Goal: Transaction & Acquisition: Obtain resource

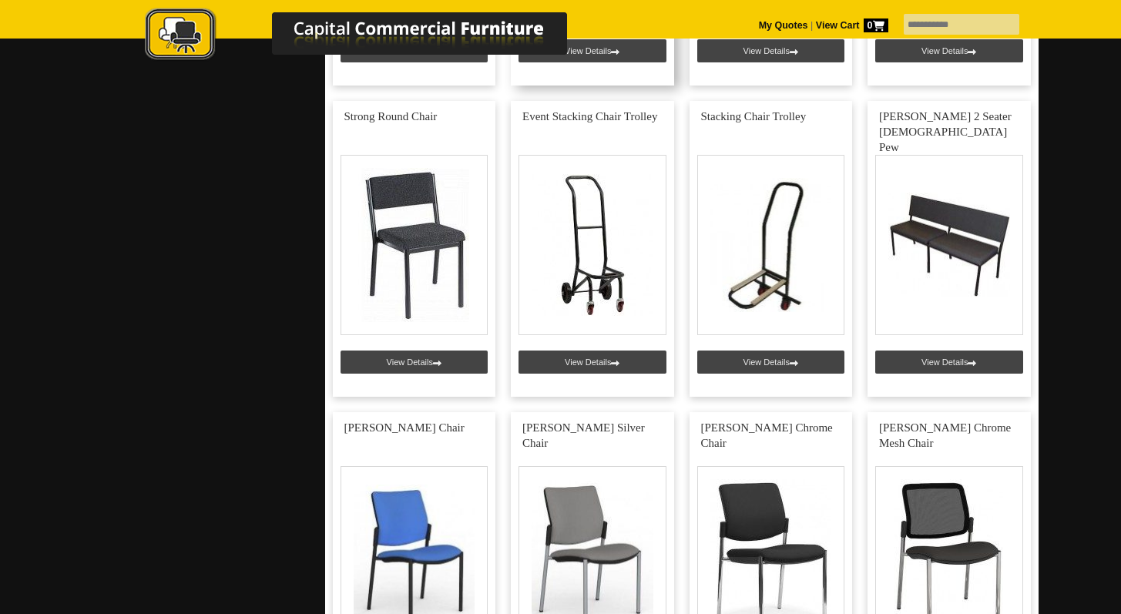
scroll to position [4734, 0]
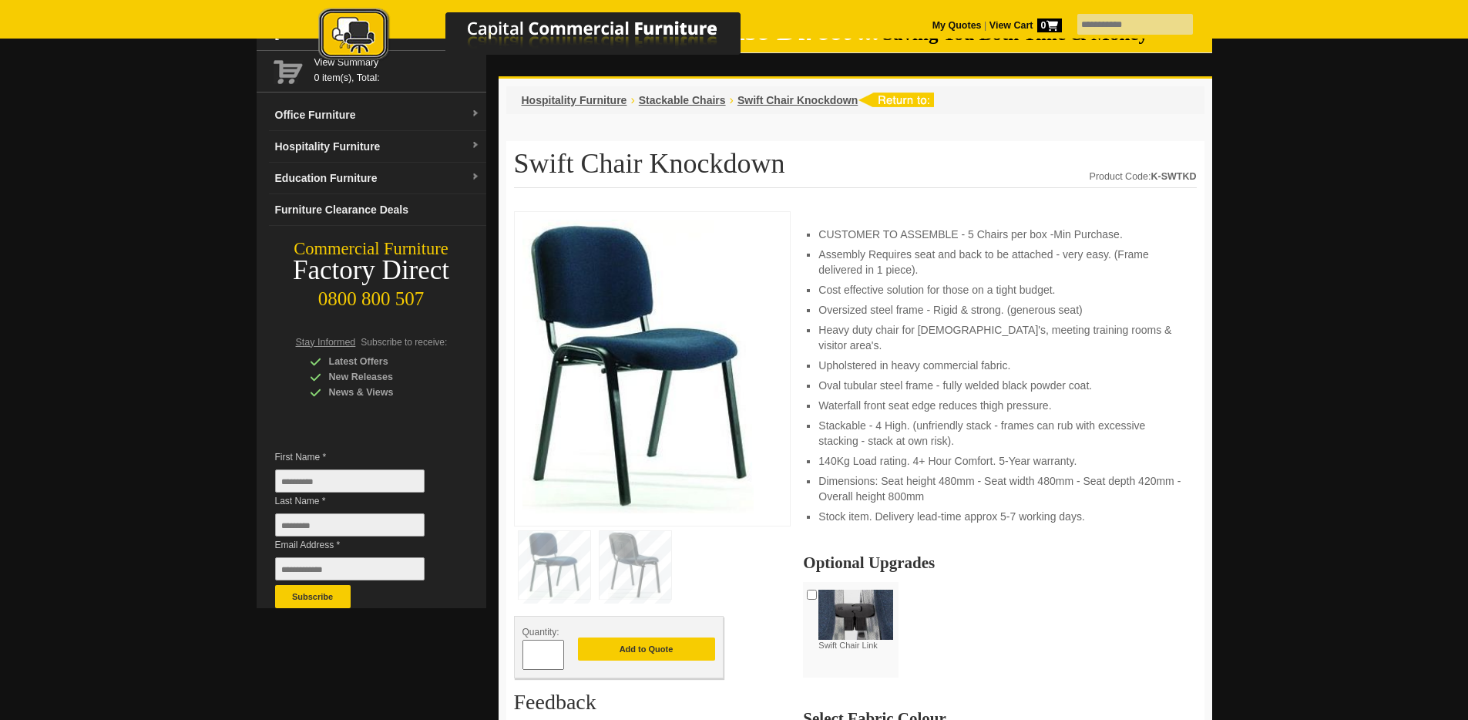
scroll to position [79, 0]
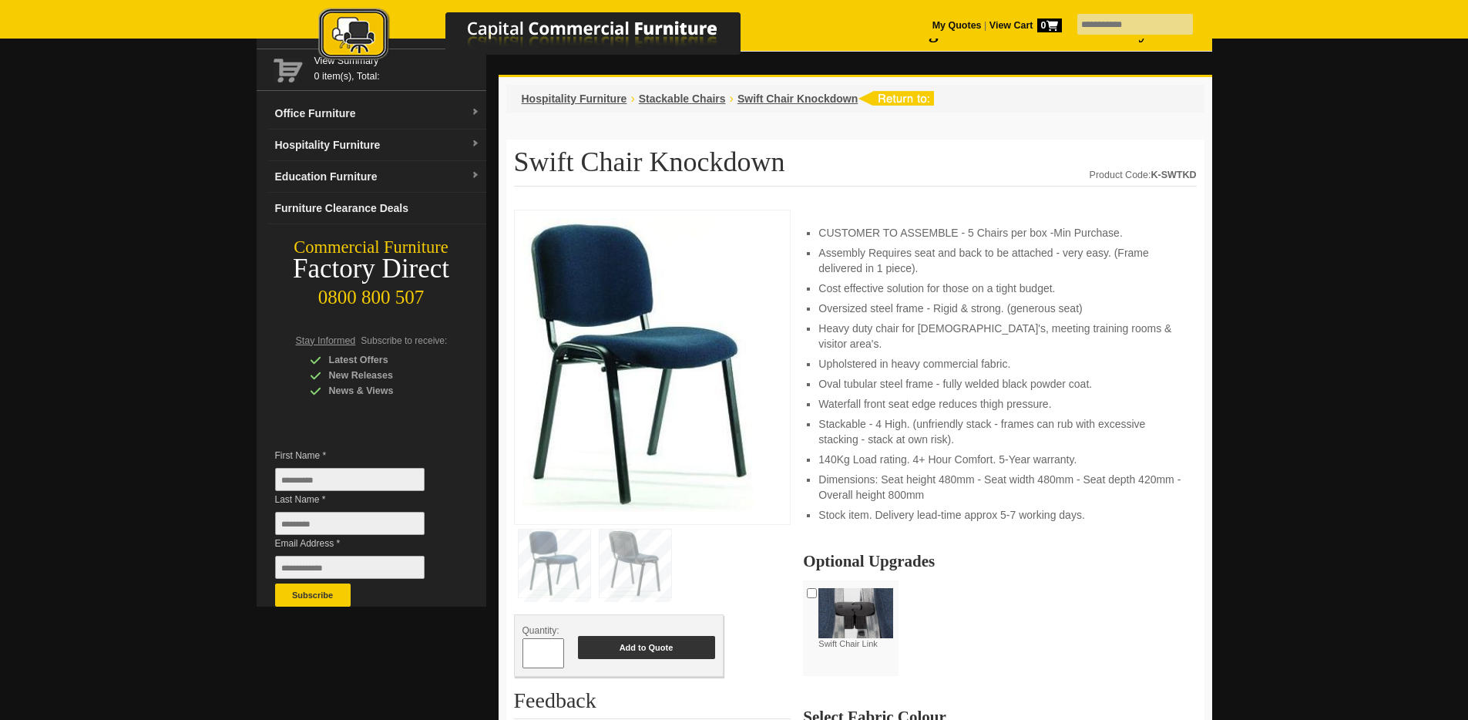
click at [662, 652] on button "Add to Quote" at bounding box center [646, 647] width 137 height 23
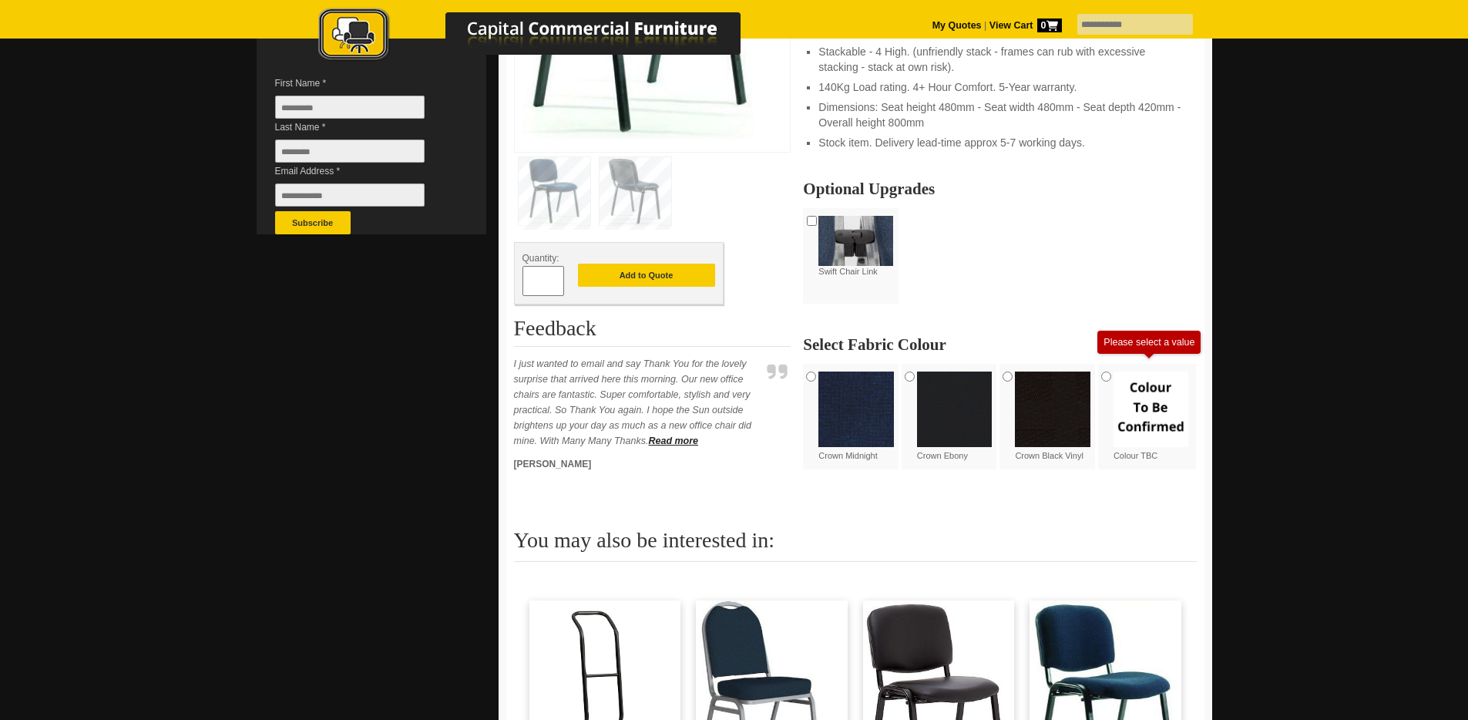
click at [1042, 401] on img at bounding box center [1053, 409] width 76 height 76
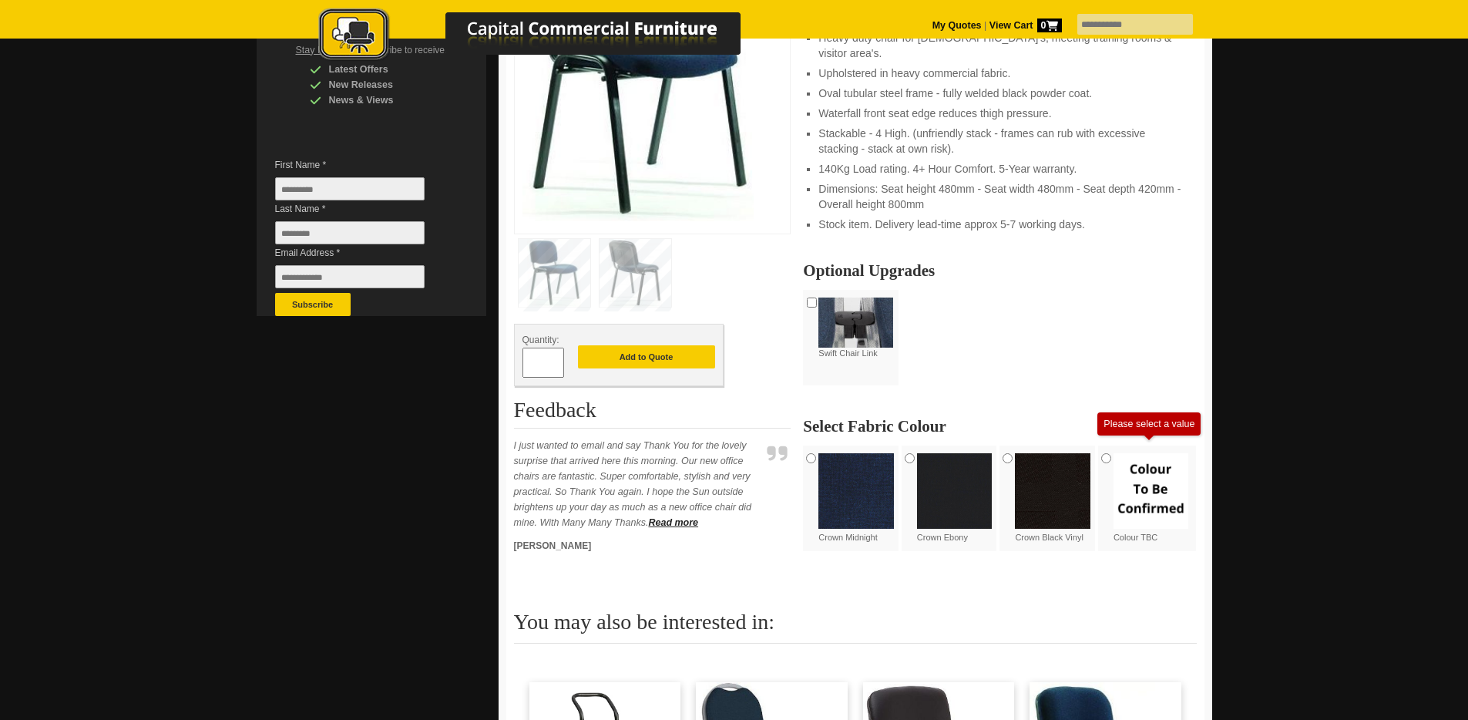
scroll to position [380, 0]
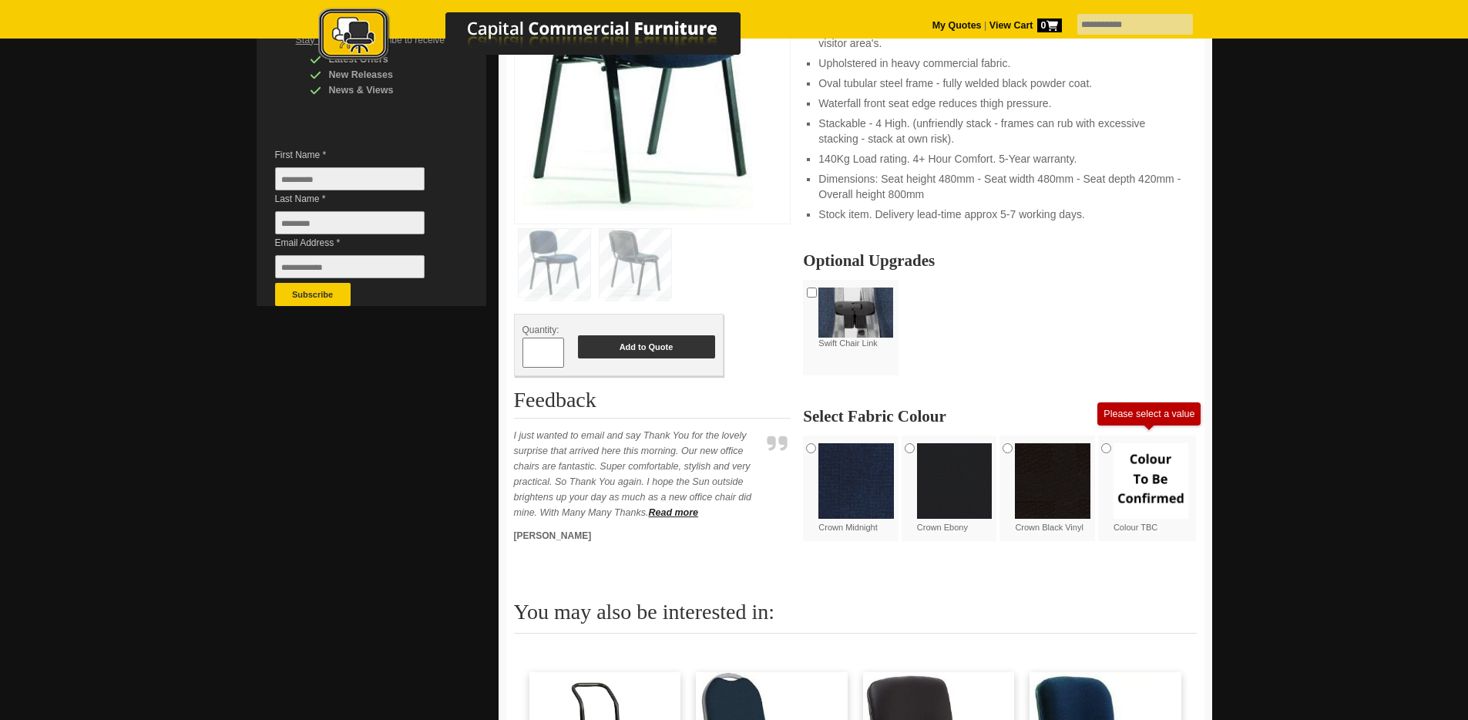
click at [664, 356] on button "Add to Quote" at bounding box center [646, 346] width 137 height 23
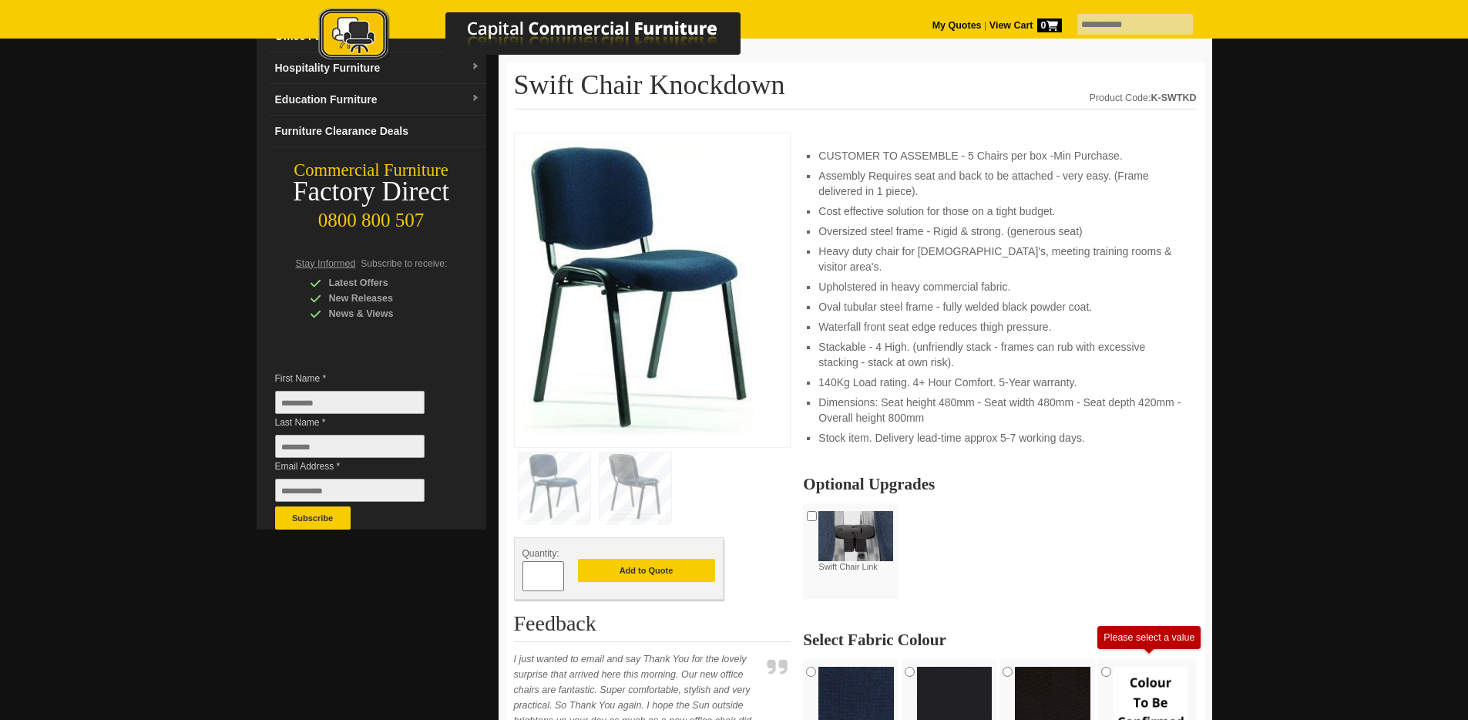
scroll to position [107, 0]
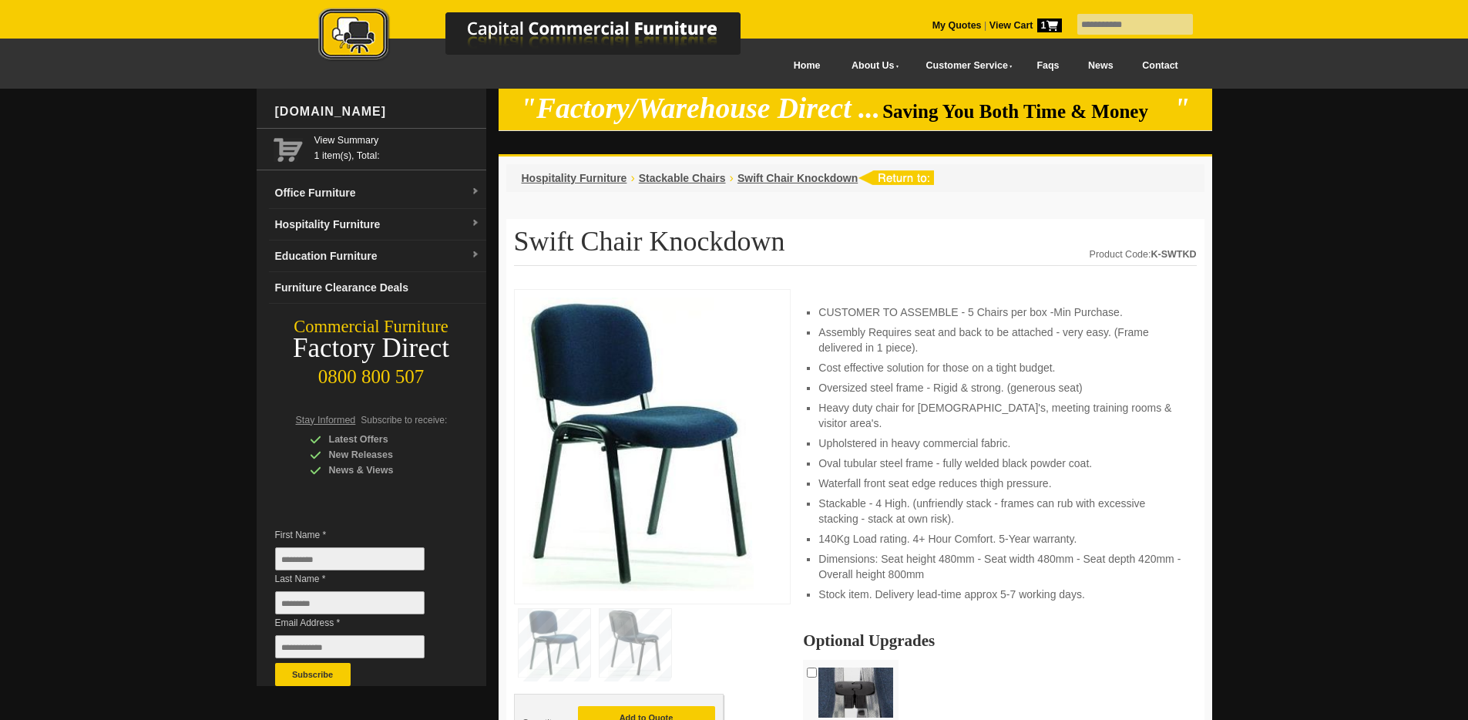
click at [566, 45] on img at bounding box center [545, 36] width 539 height 56
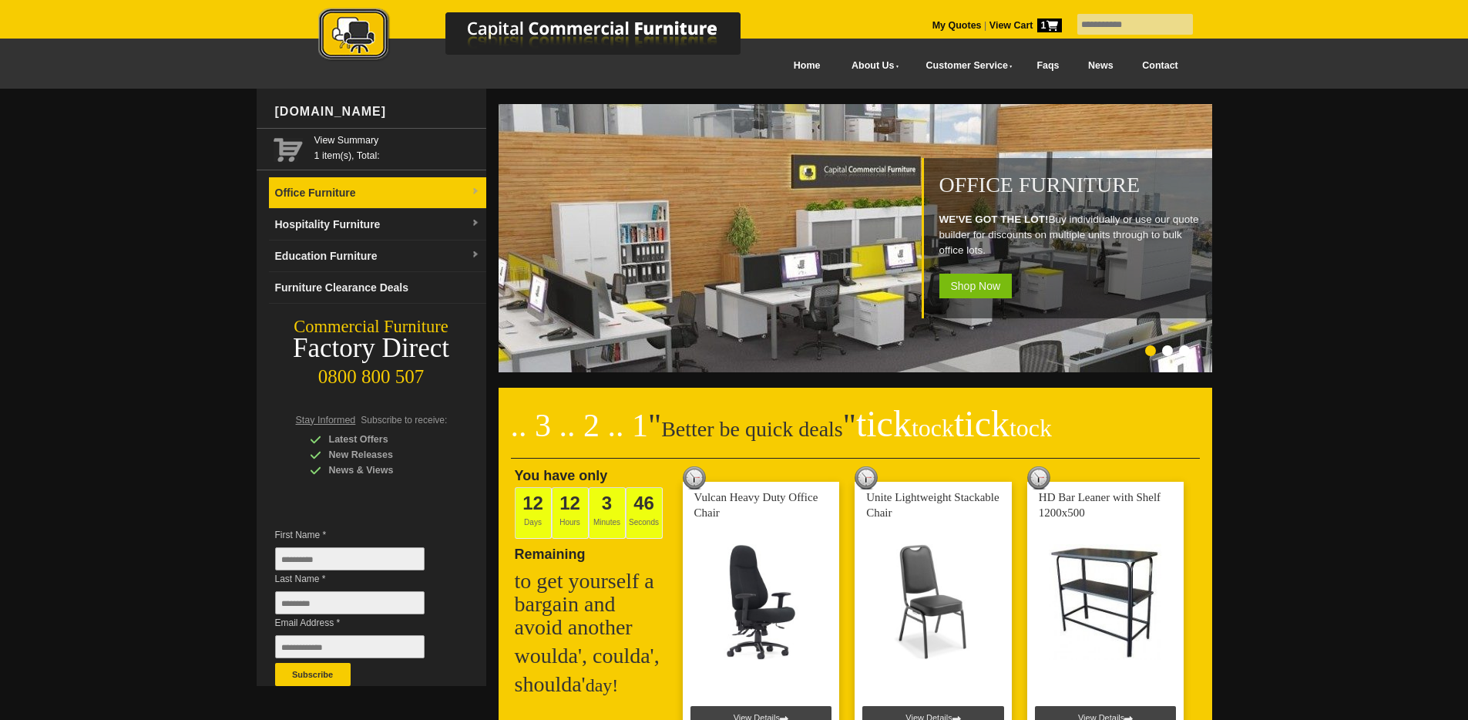
click at [377, 196] on link "Office Furniture" at bounding box center [377, 193] width 217 height 32
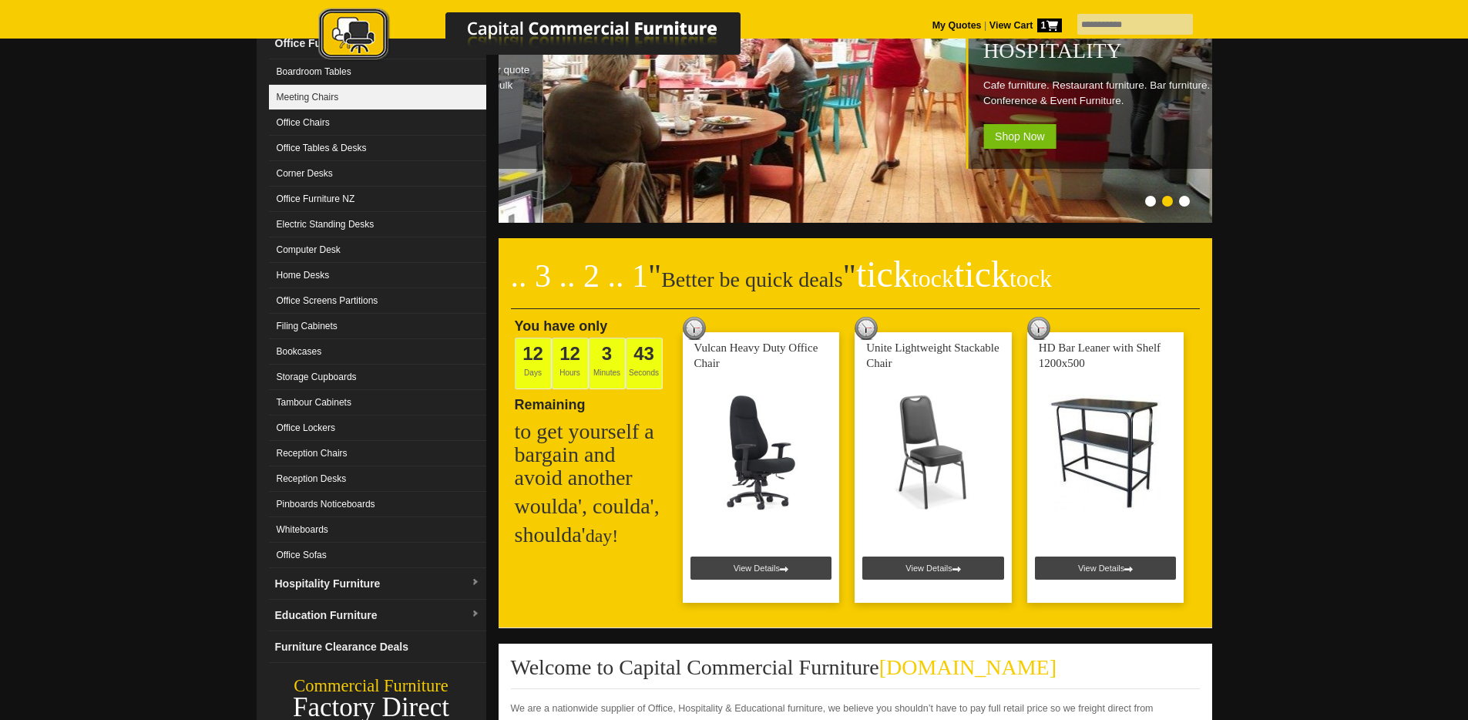
scroll to position [176, 0]
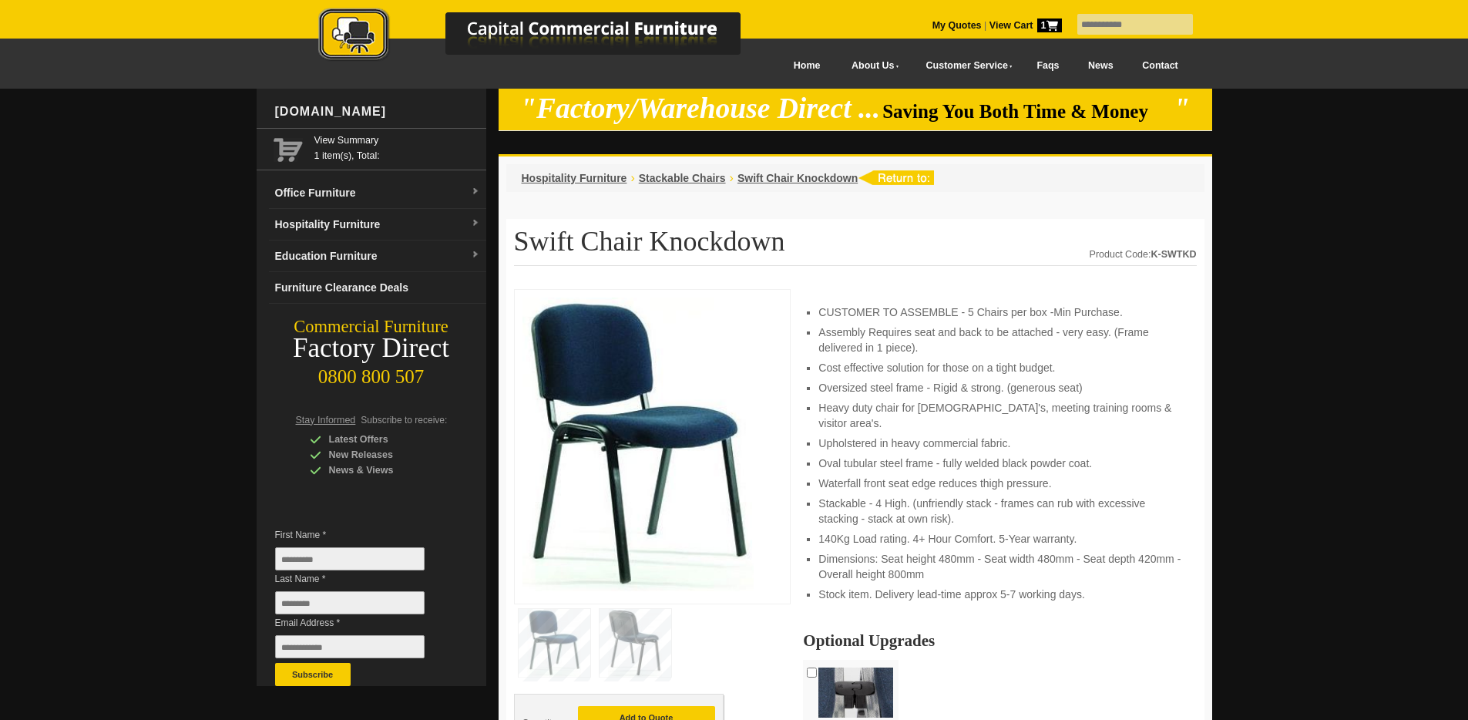
scroll to position [107, 0]
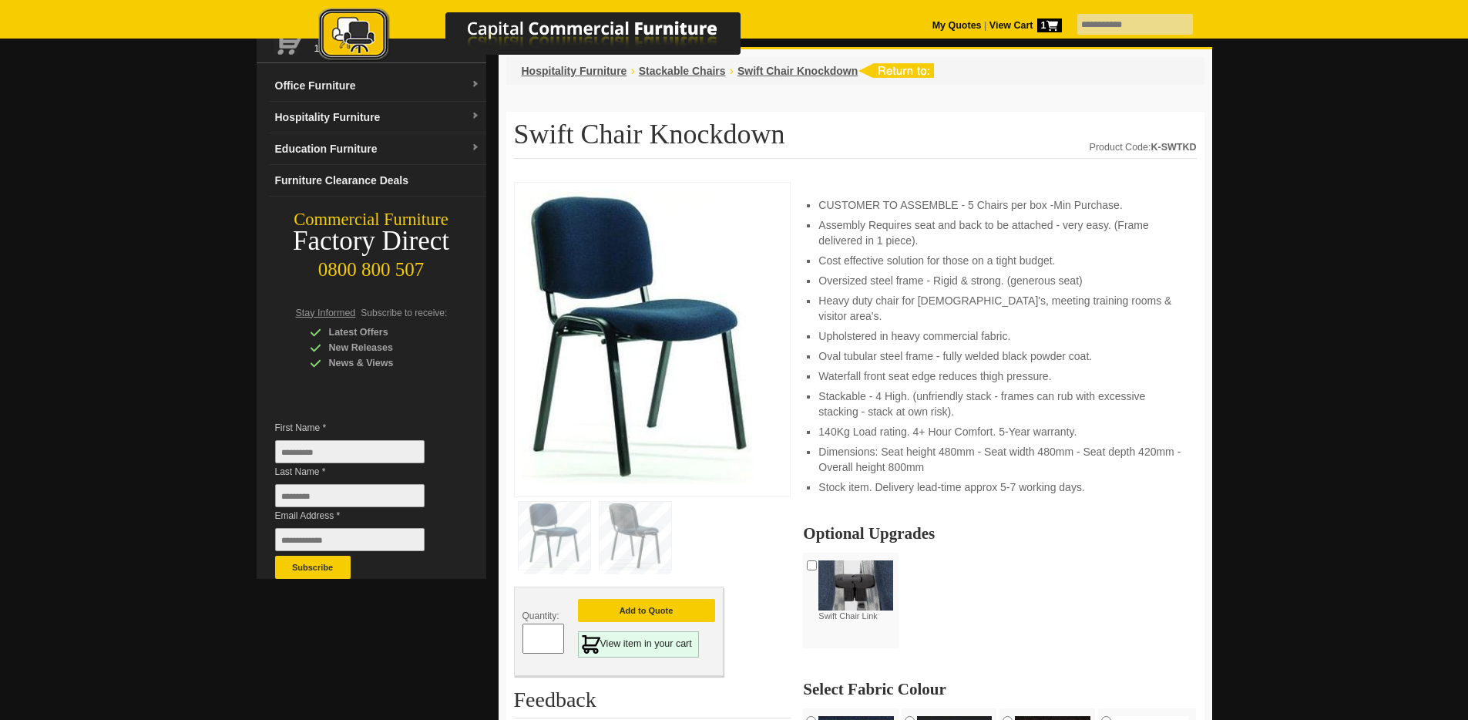
click at [714, 65] on picture at bounding box center [545, 60] width 539 height 11
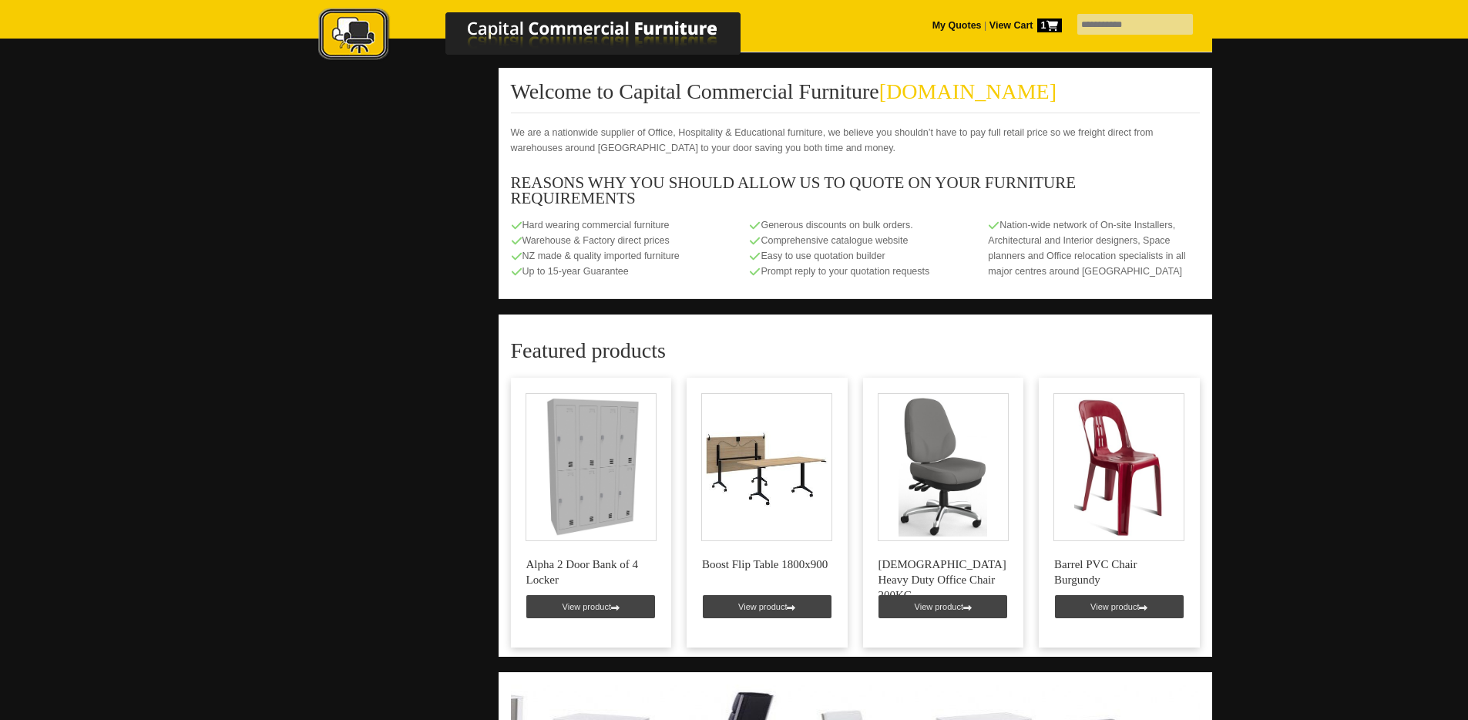
scroll to position [875, 0]
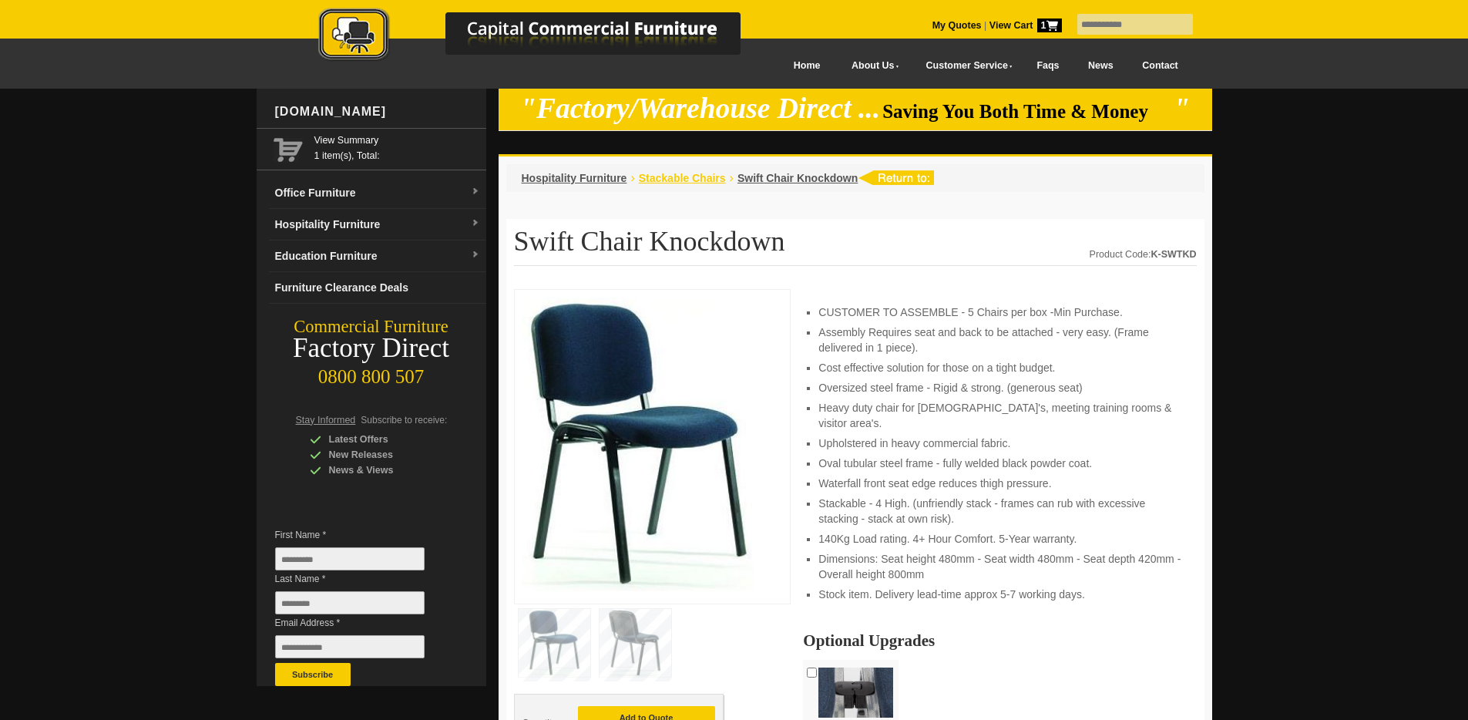
click at [690, 176] on span "Stackable Chairs" at bounding box center [682, 178] width 87 height 12
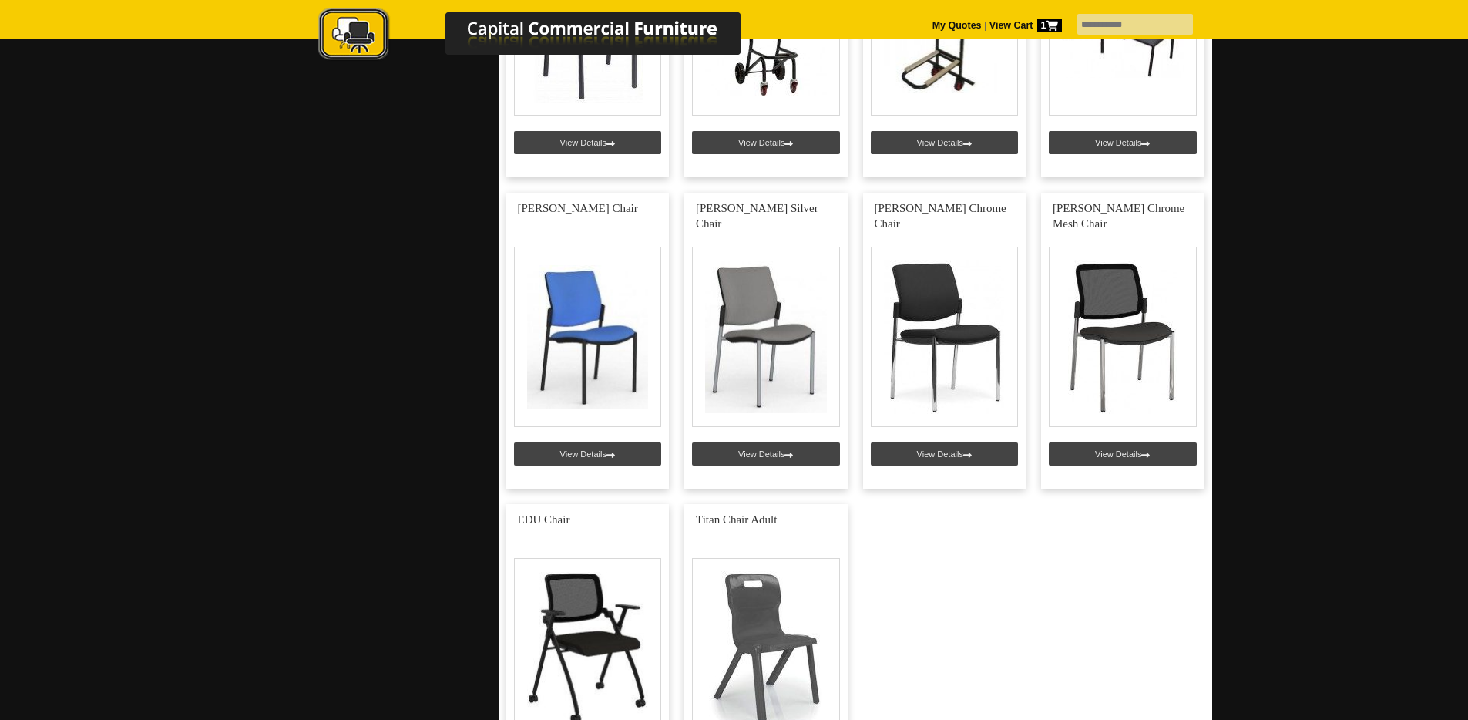
scroll to position [5194, 0]
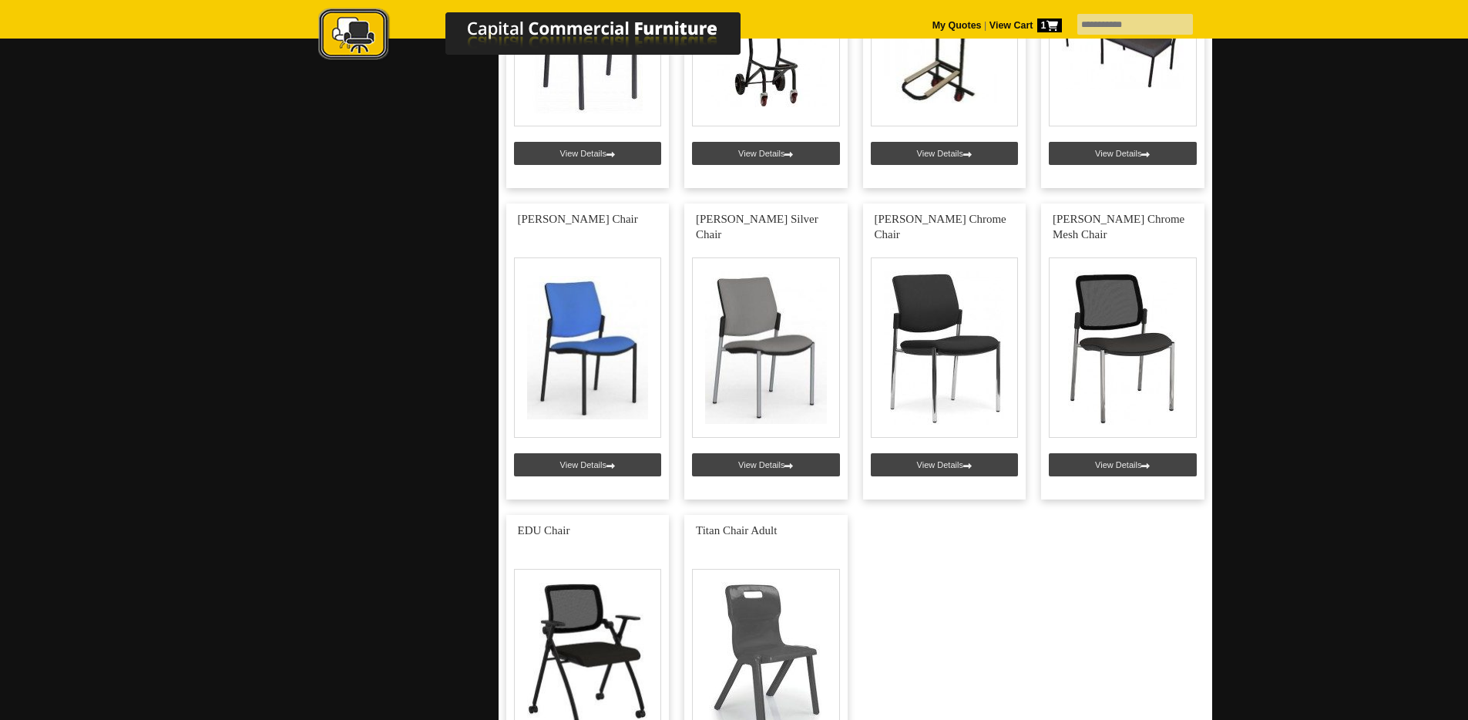
click at [1026, 25] on strong "View Cart 1" at bounding box center [1025, 25] width 72 height 11
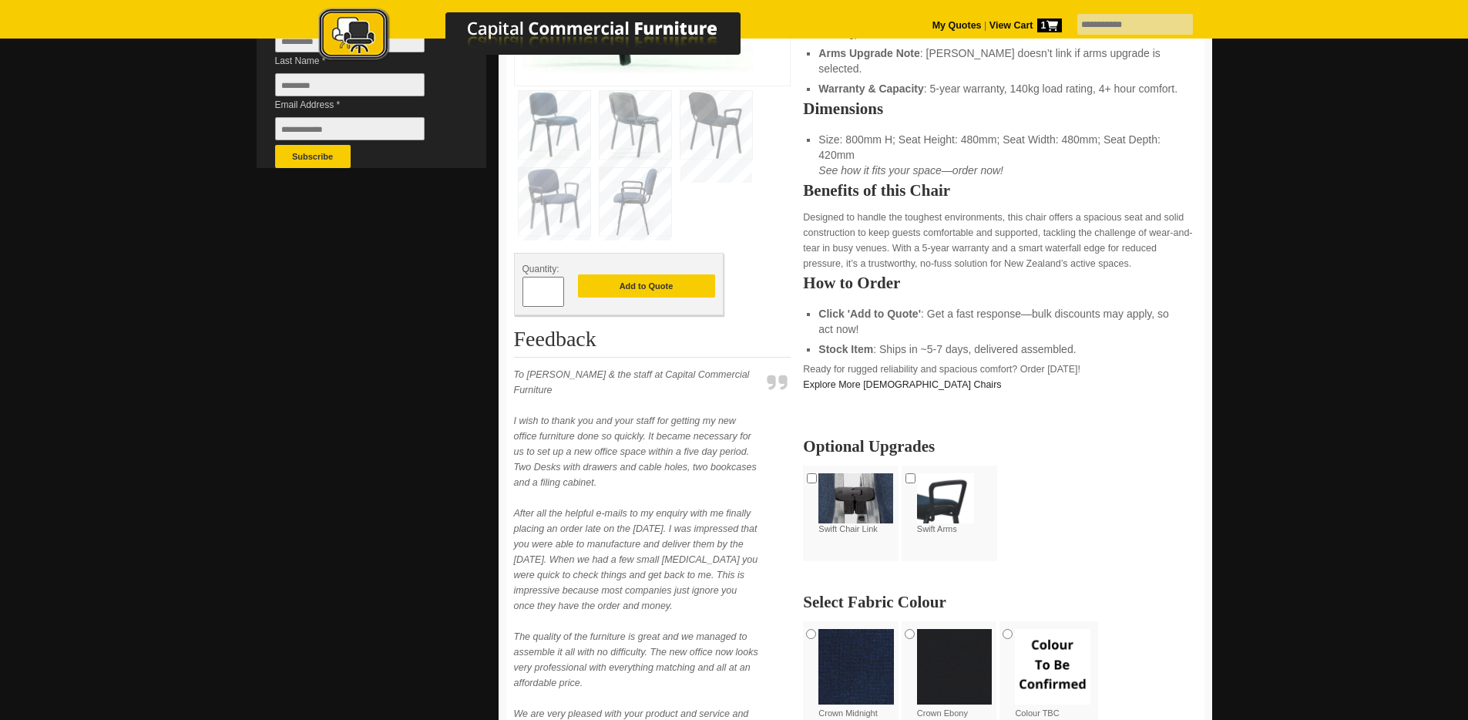
scroll to position [519, 0]
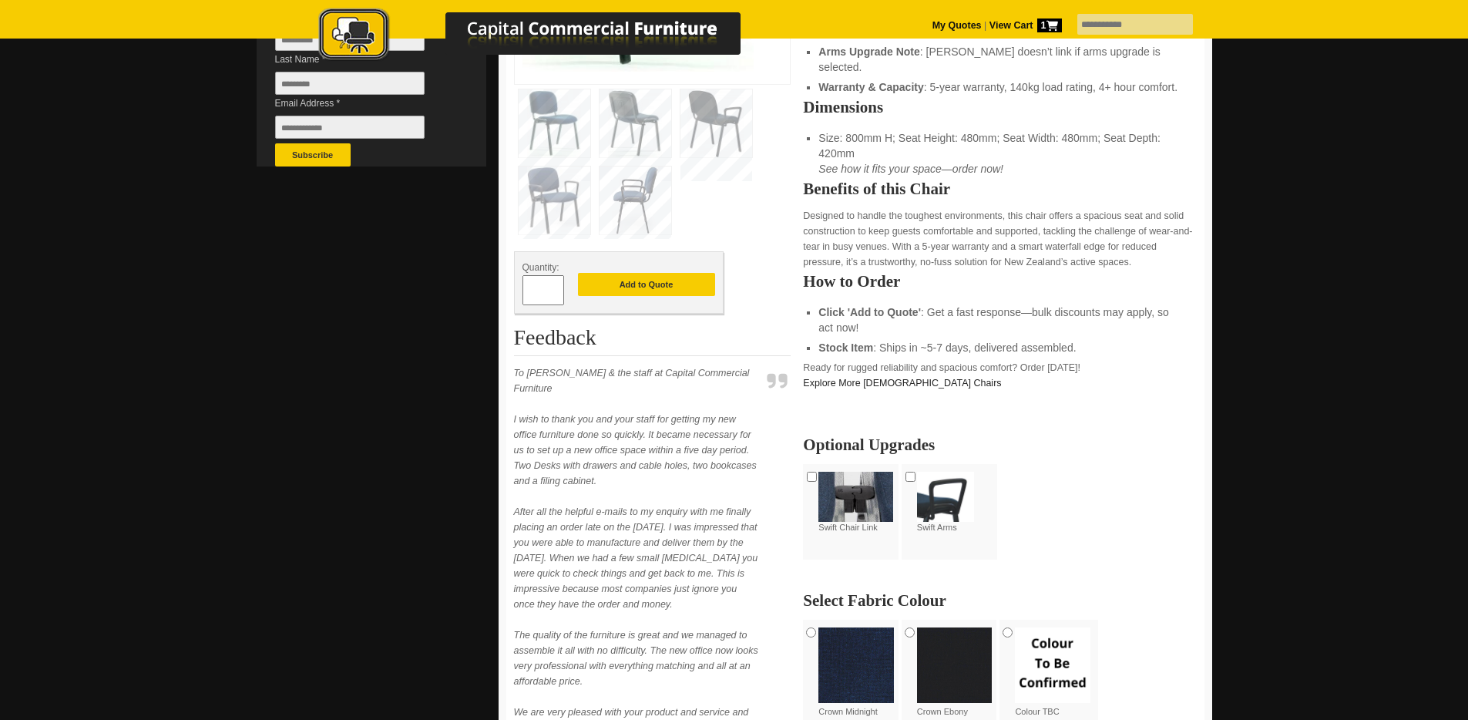
click at [539, 294] on input "*" at bounding box center [543, 290] width 42 height 30
type input "***"
click at [663, 284] on button "Add to Quote" at bounding box center [646, 284] width 137 height 23
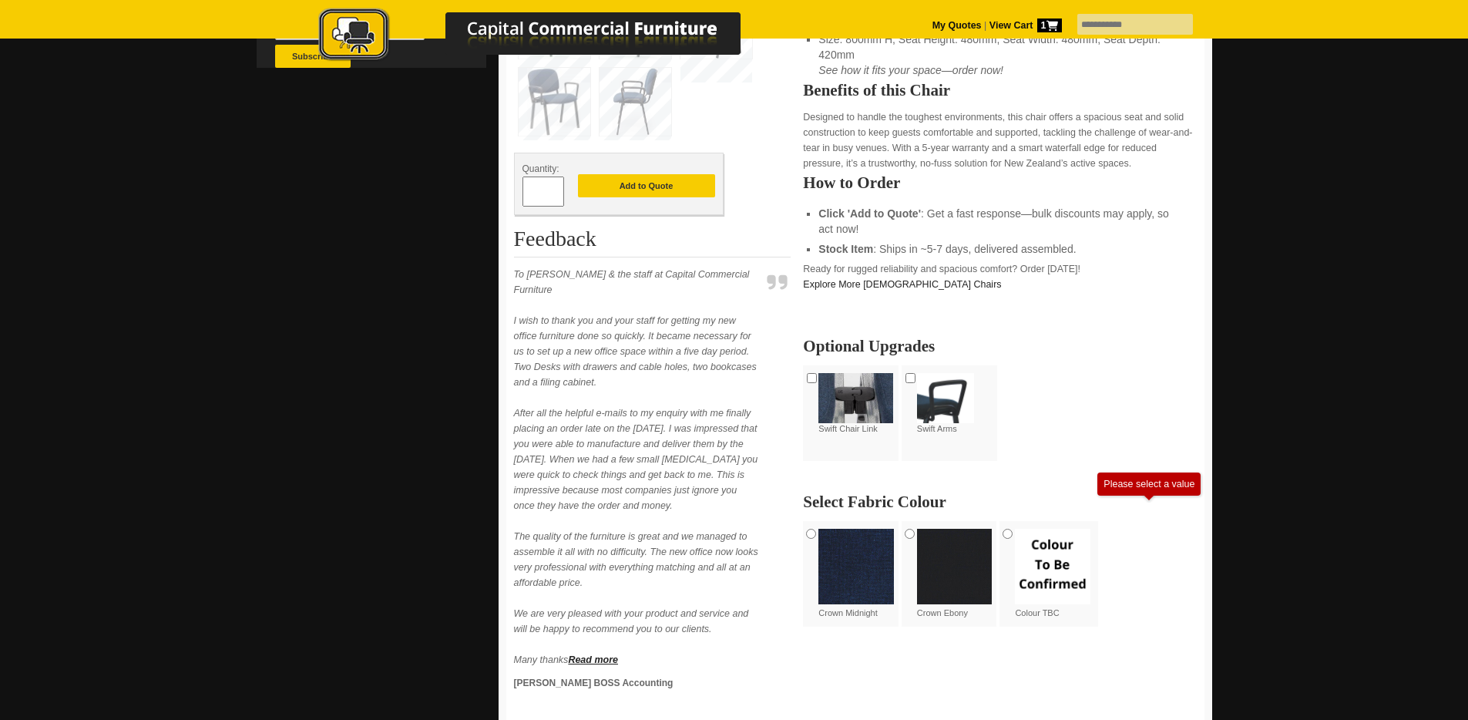
scroll to position [630, 0]
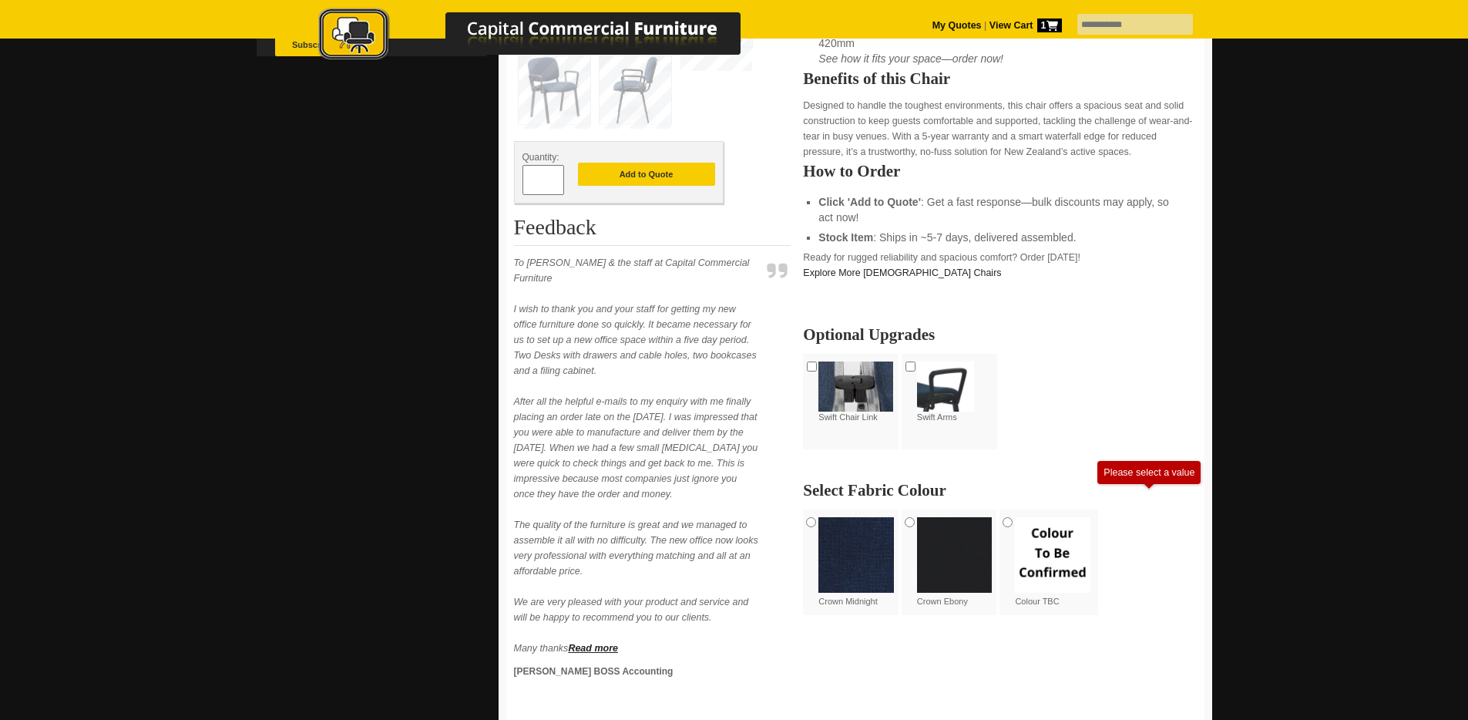
click at [952, 517] on img at bounding box center [955, 555] width 76 height 76
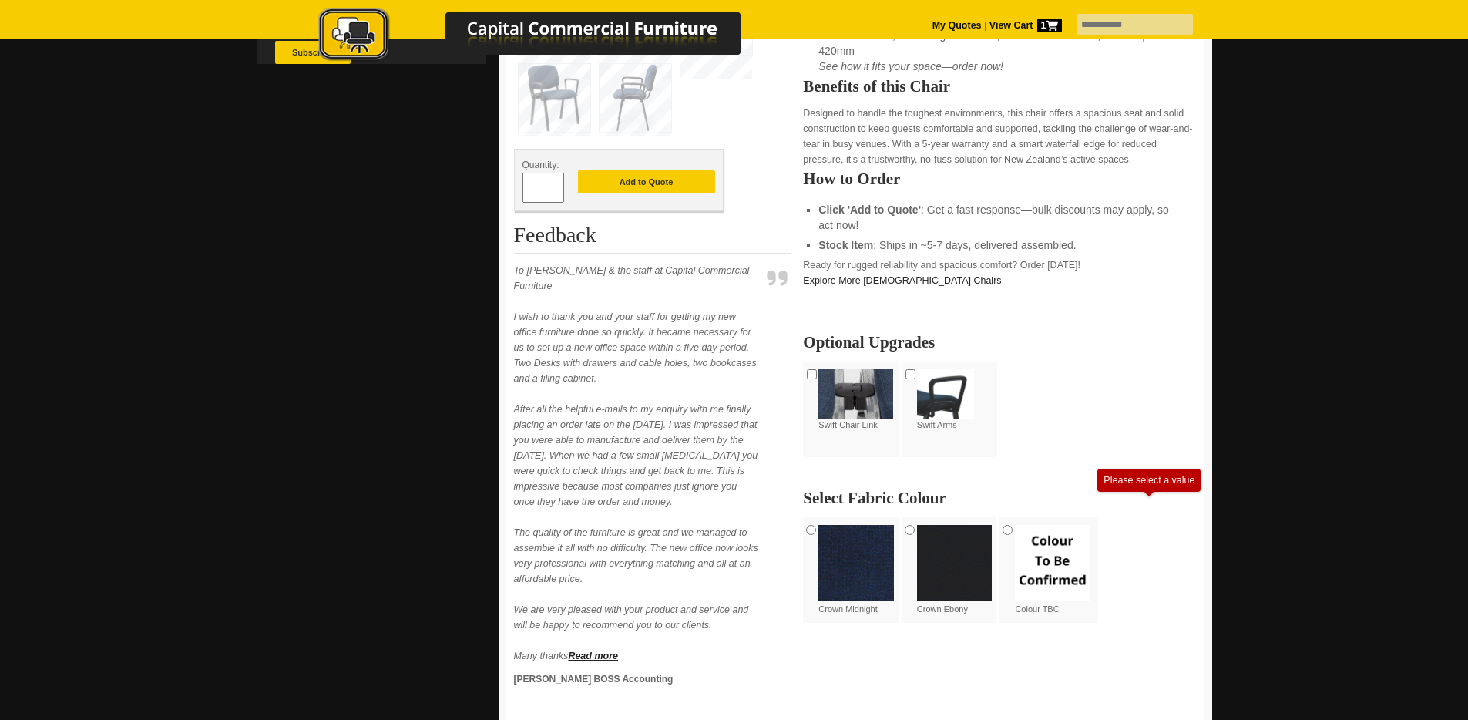
scroll to position [620, 0]
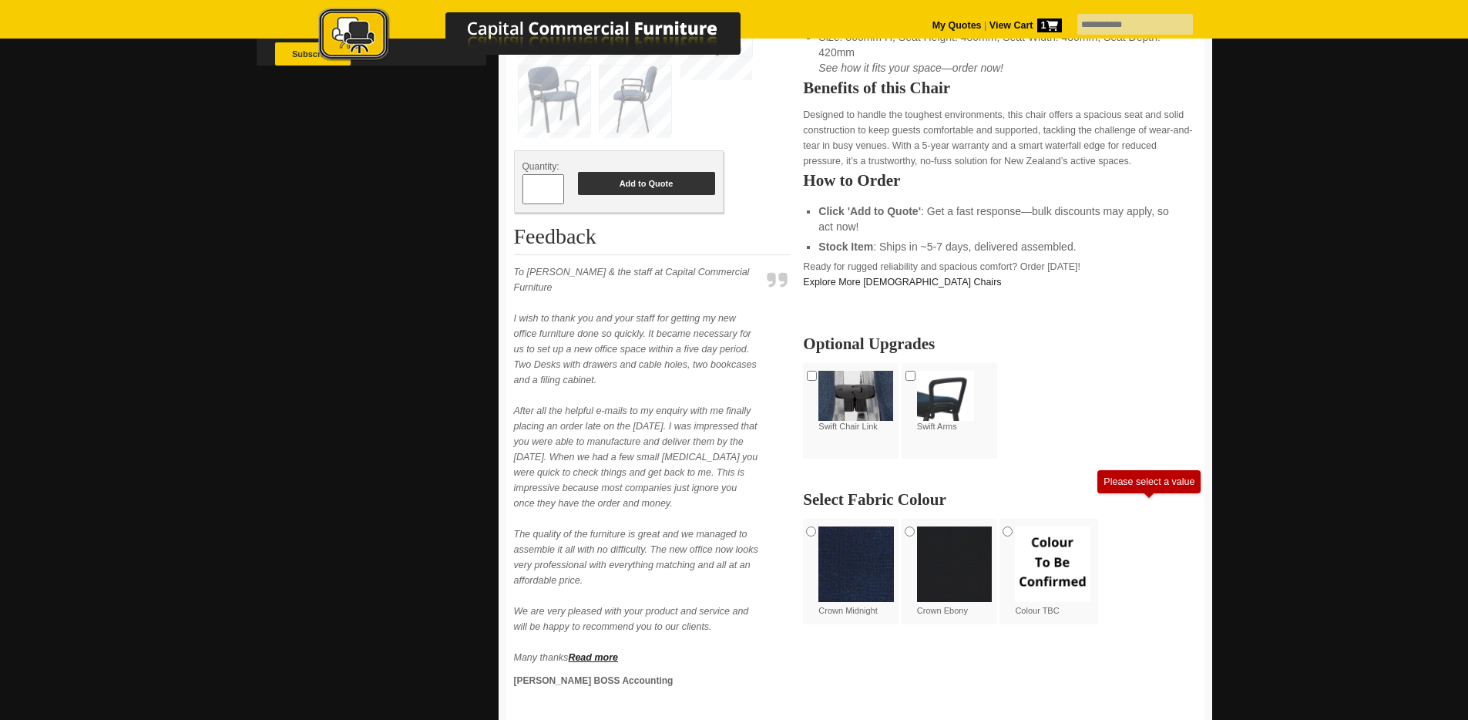
click at [670, 186] on button "Add to Quote" at bounding box center [646, 183] width 137 height 23
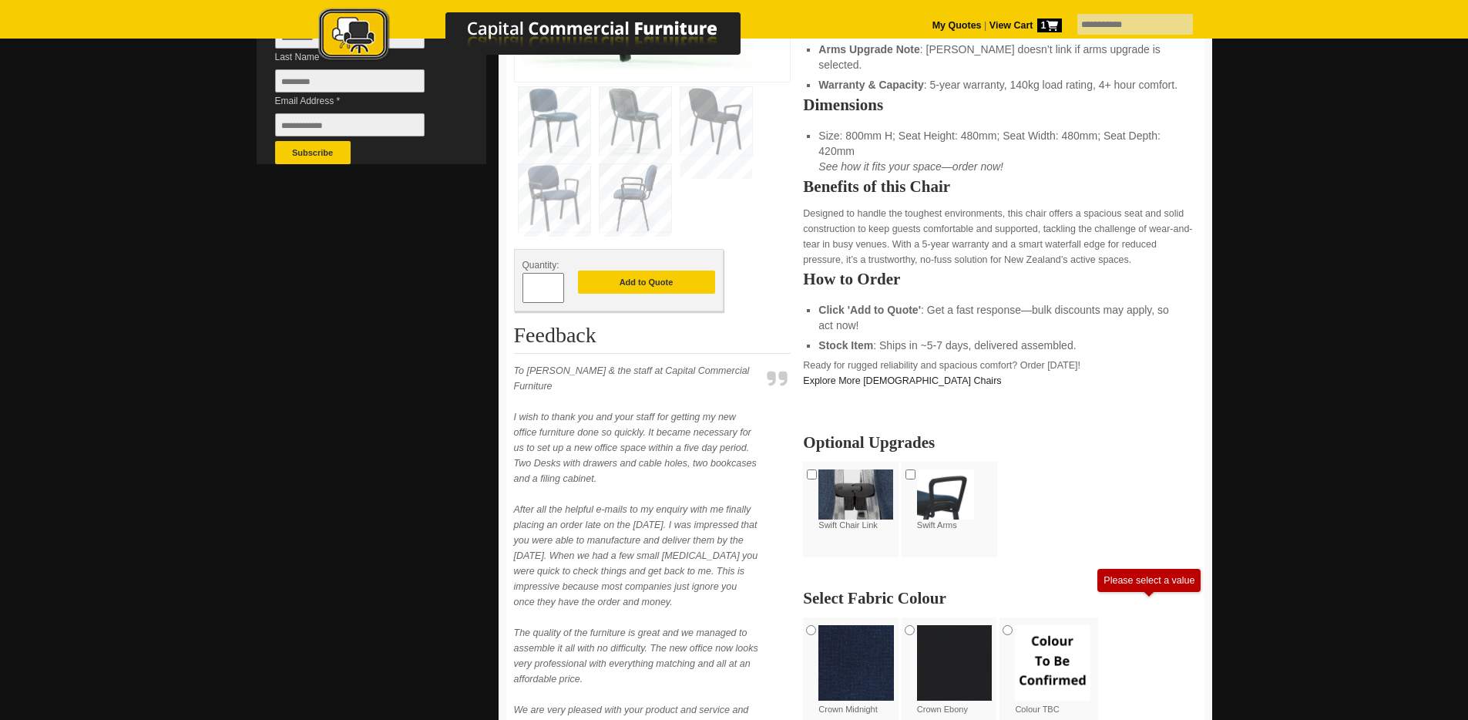
scroll to position [0, 0]
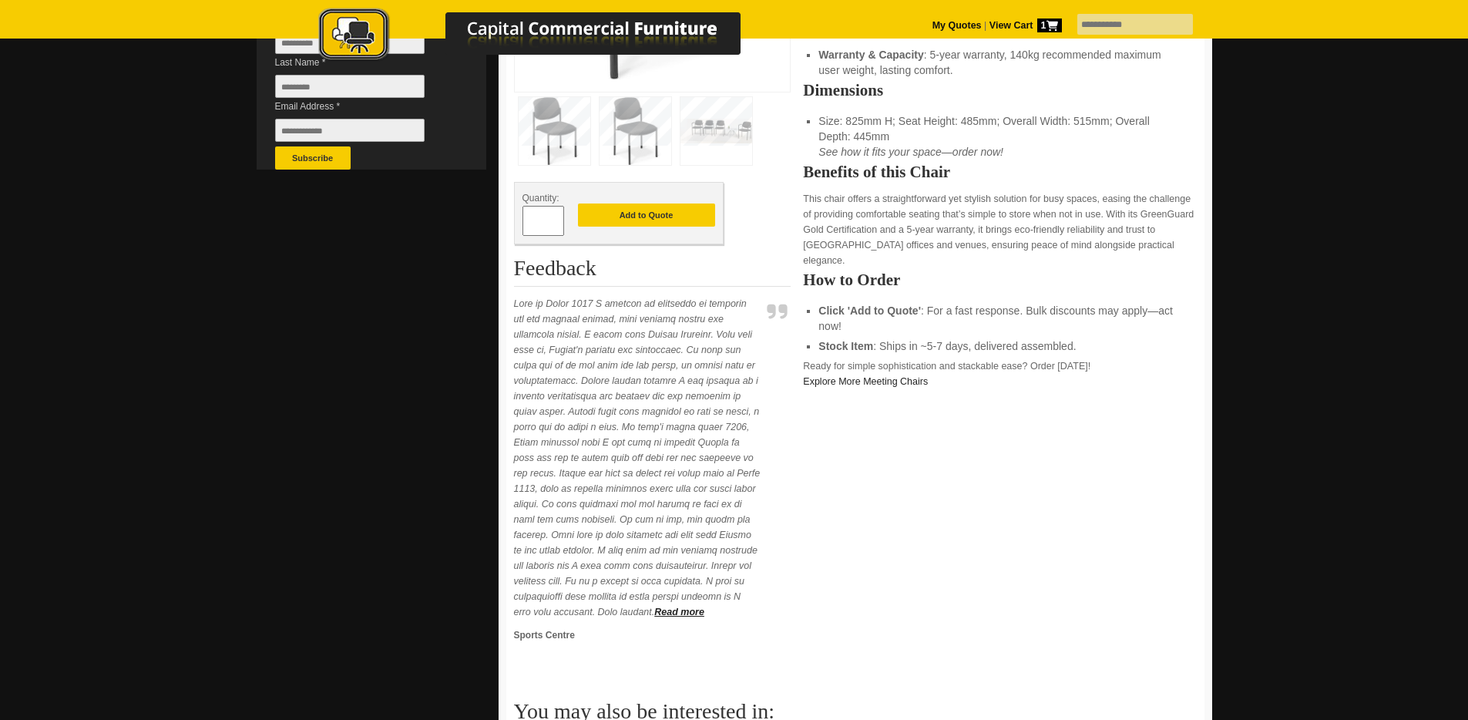
scroll to position [559, 0]
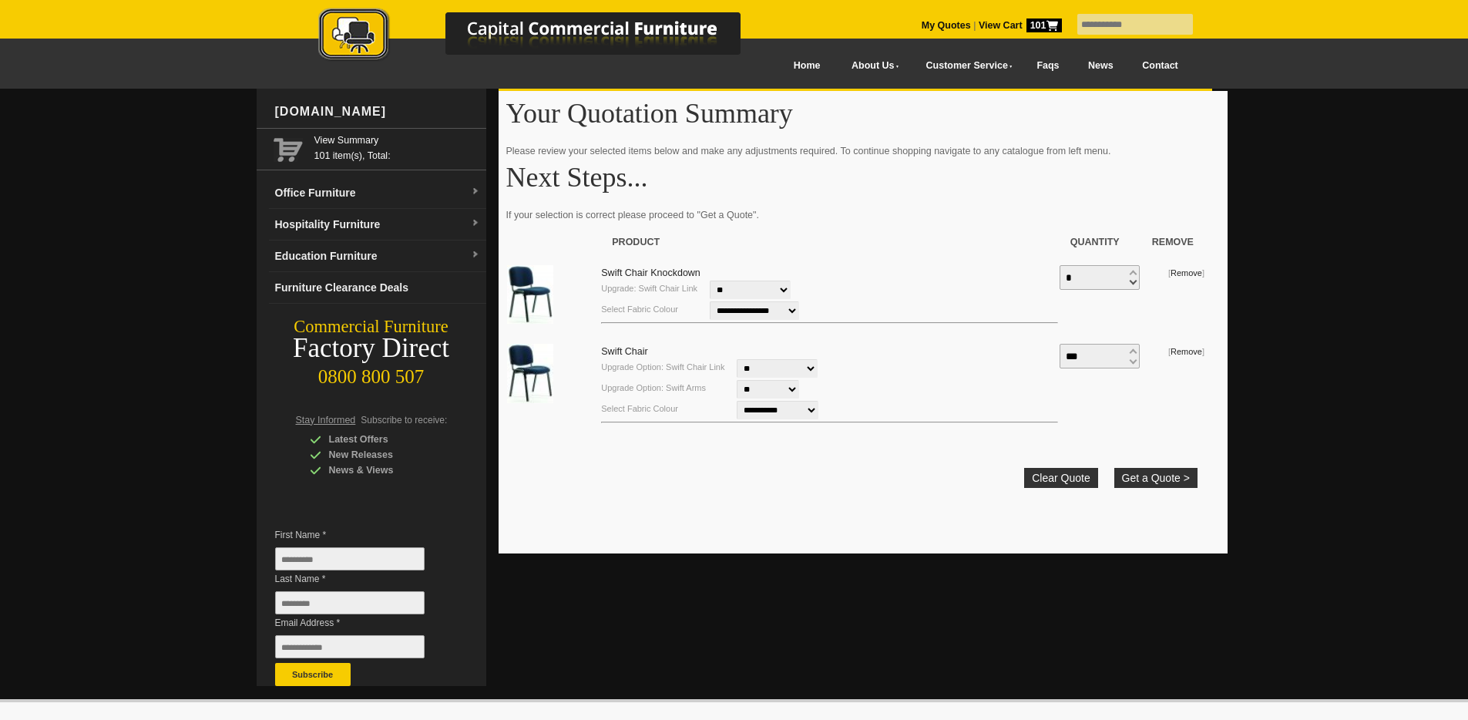
click at [1134, 284] on div "*" at bounding box center [1100, 277] width 80 height 25
click at [1168, 274] on small "[ Remove ]" at bounding box center [1186, 272] width 36 height 9
click at [632, 268] on link "Swift Chair Knockdown" at bounding box center [650, 272] width 99 height 11
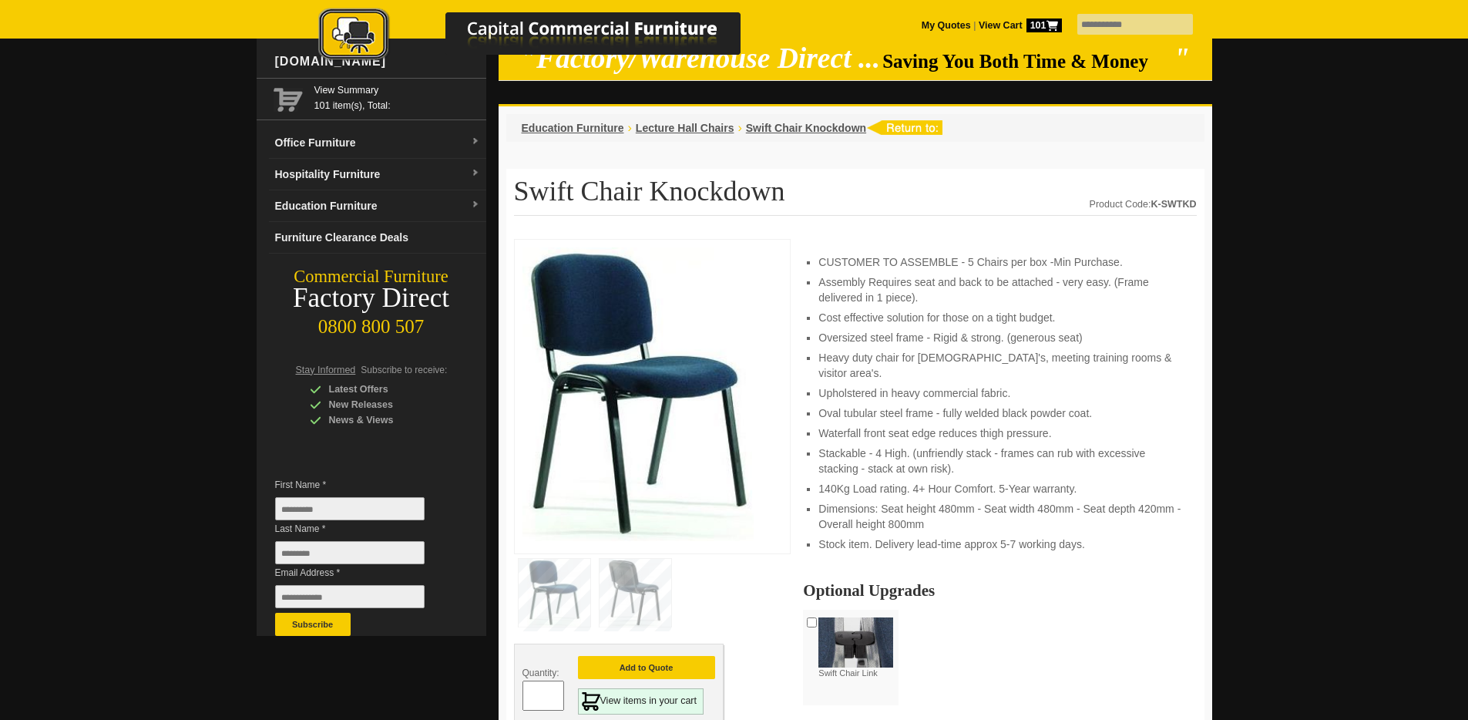
scroll to position [91, 0]
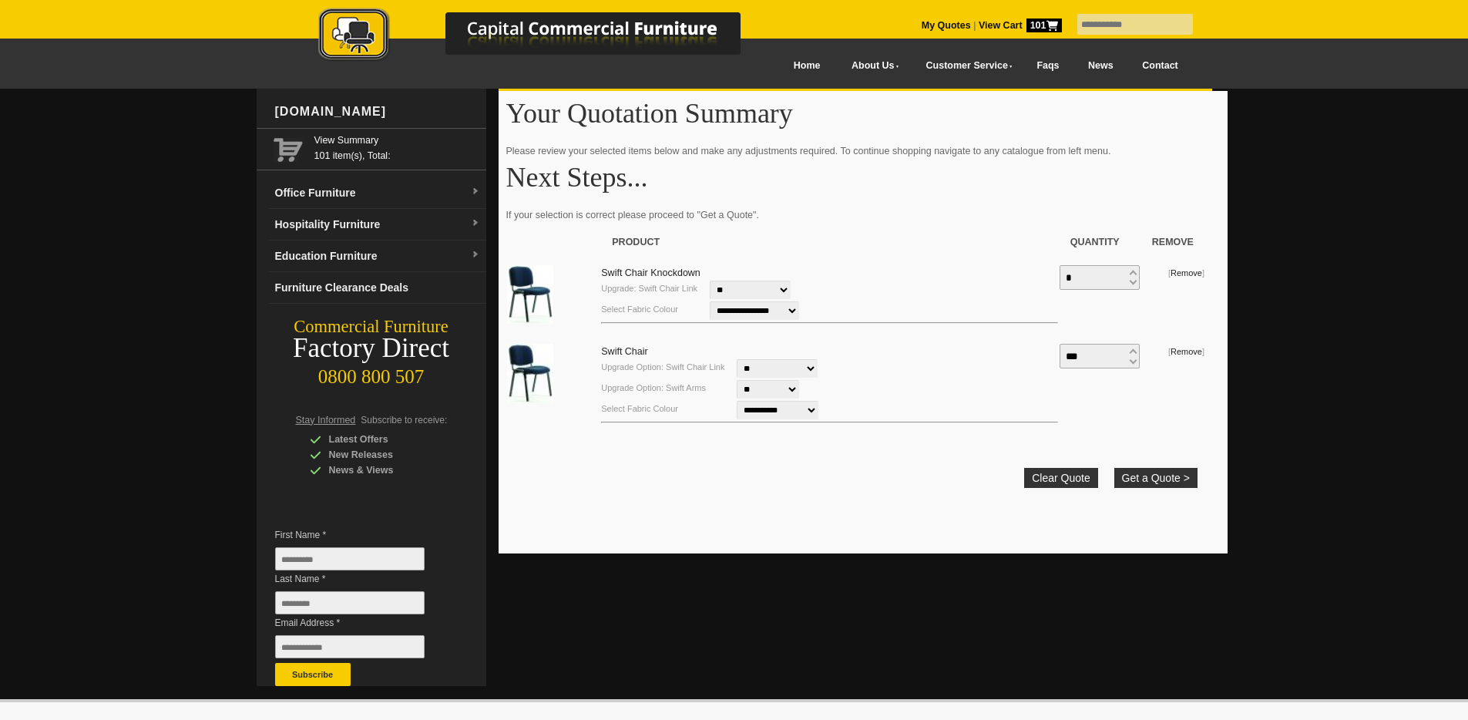
click at [1077, 270] on input "*" at bounding box center [1100, 277] width 80 height 25
click at [1080, 277] on input "*" at bounding box center [1100, 277] width 80 height 25
type input "***"
click at [653, 265] on td "**********" at bounding box center [829, 296] width 458 height 79
click at [656, 269] on link "Swift Chair Knockdown" at bounding box center [650, 272] width 99 height 11
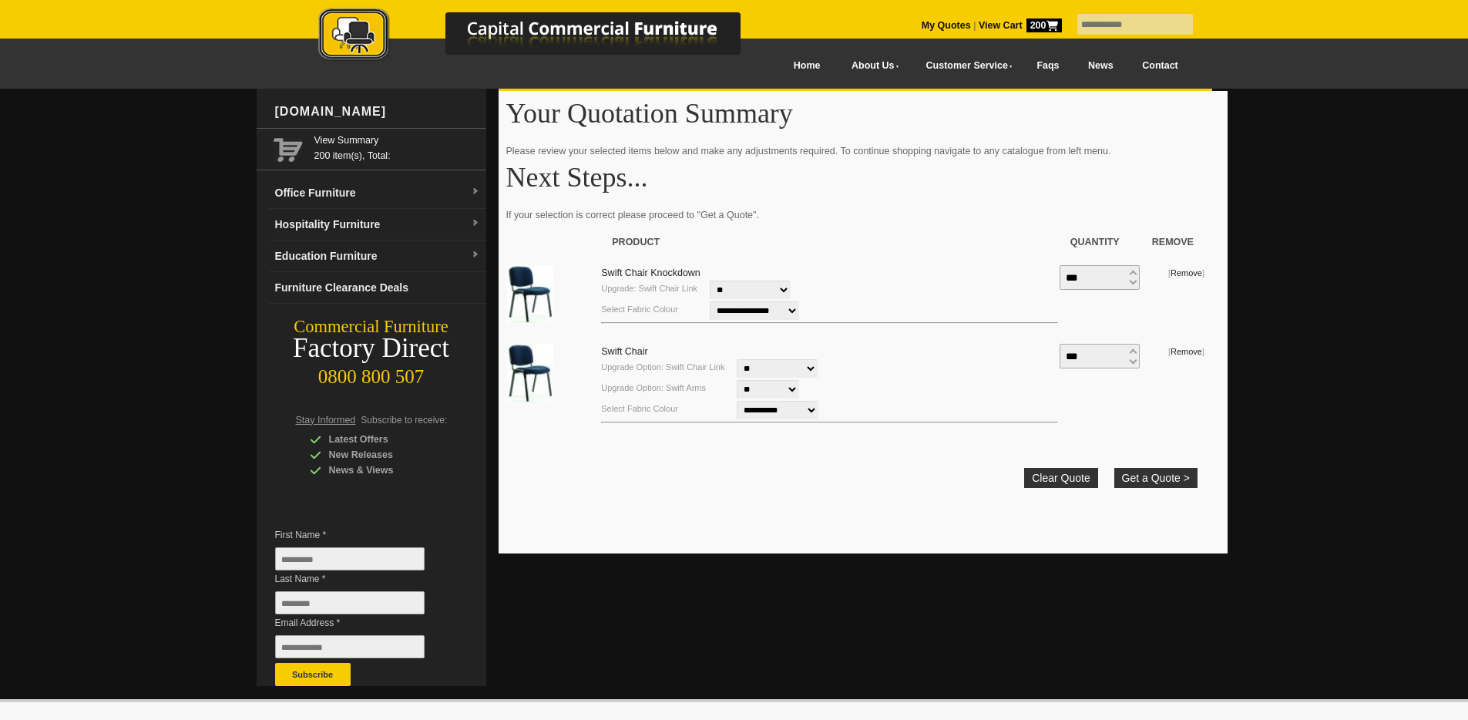
scroll to position [21, 0]
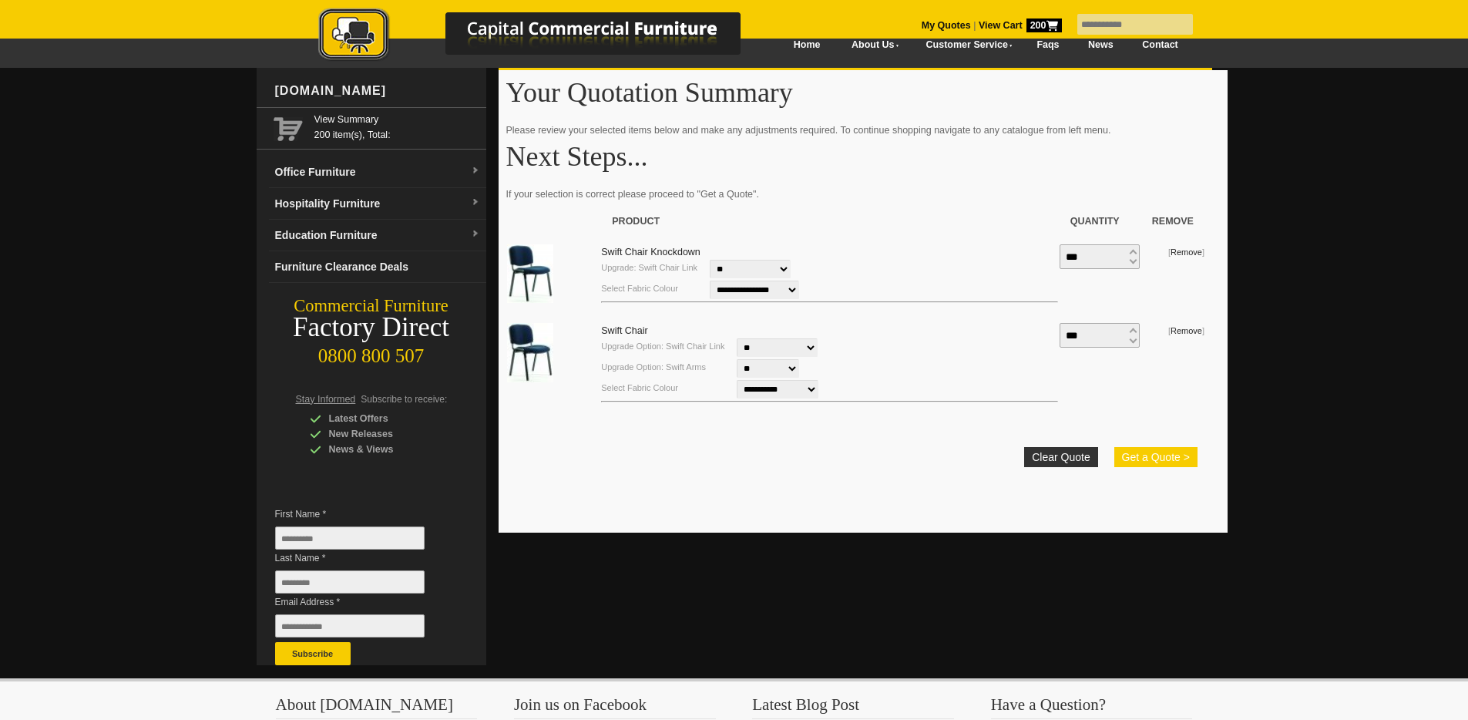
click at [1143, 450] on button "Get a Quote >" at bounding box center [1155, 457] width 83 height 20
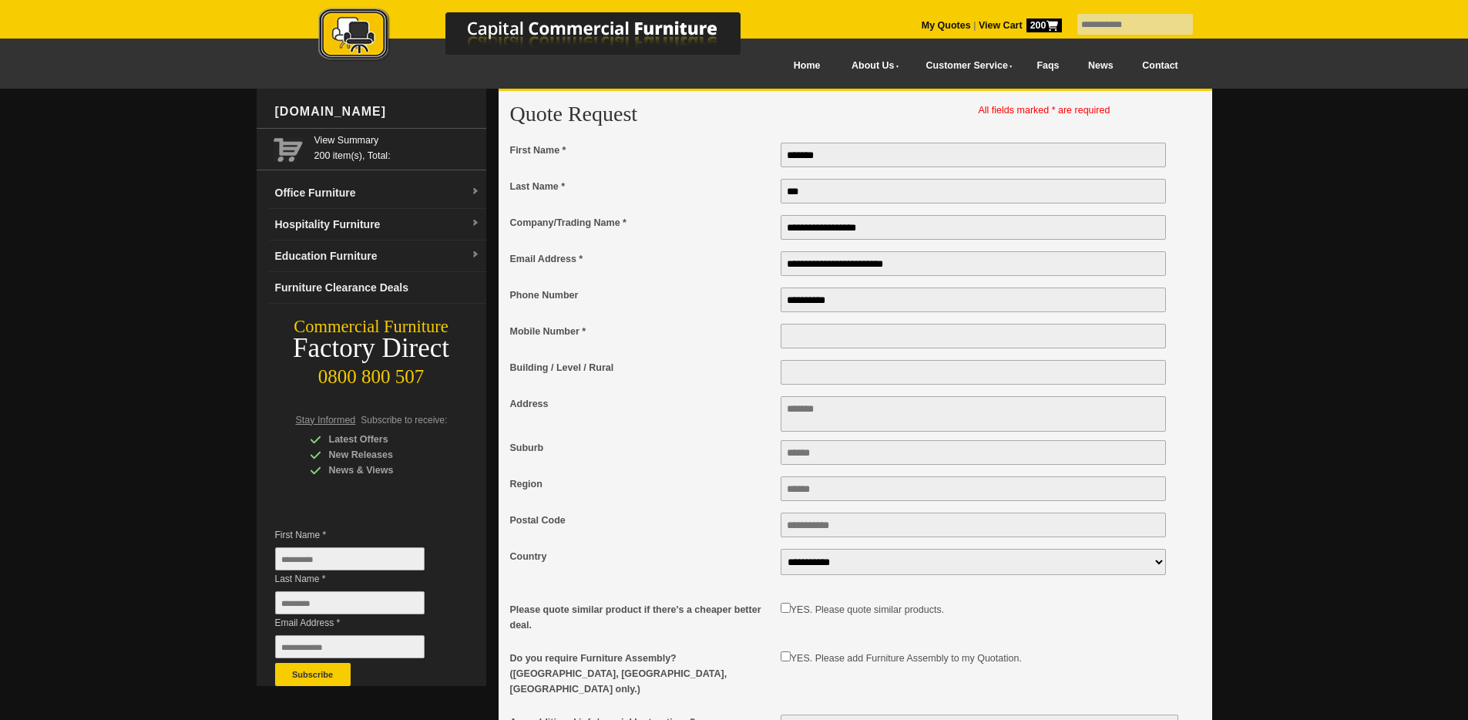
click at [888, 312] on input "**********" at bounding box center [974, 299] width 386 height 25
click at [833, 341] on input "Mobile Number *" at bounding box center [974, 336] width 386 height 25
paste input "**********"
type input "**********"
click at [818, 385] on input "Building / Level / Rural" at bounding box center [974, 372] width 386 height 25
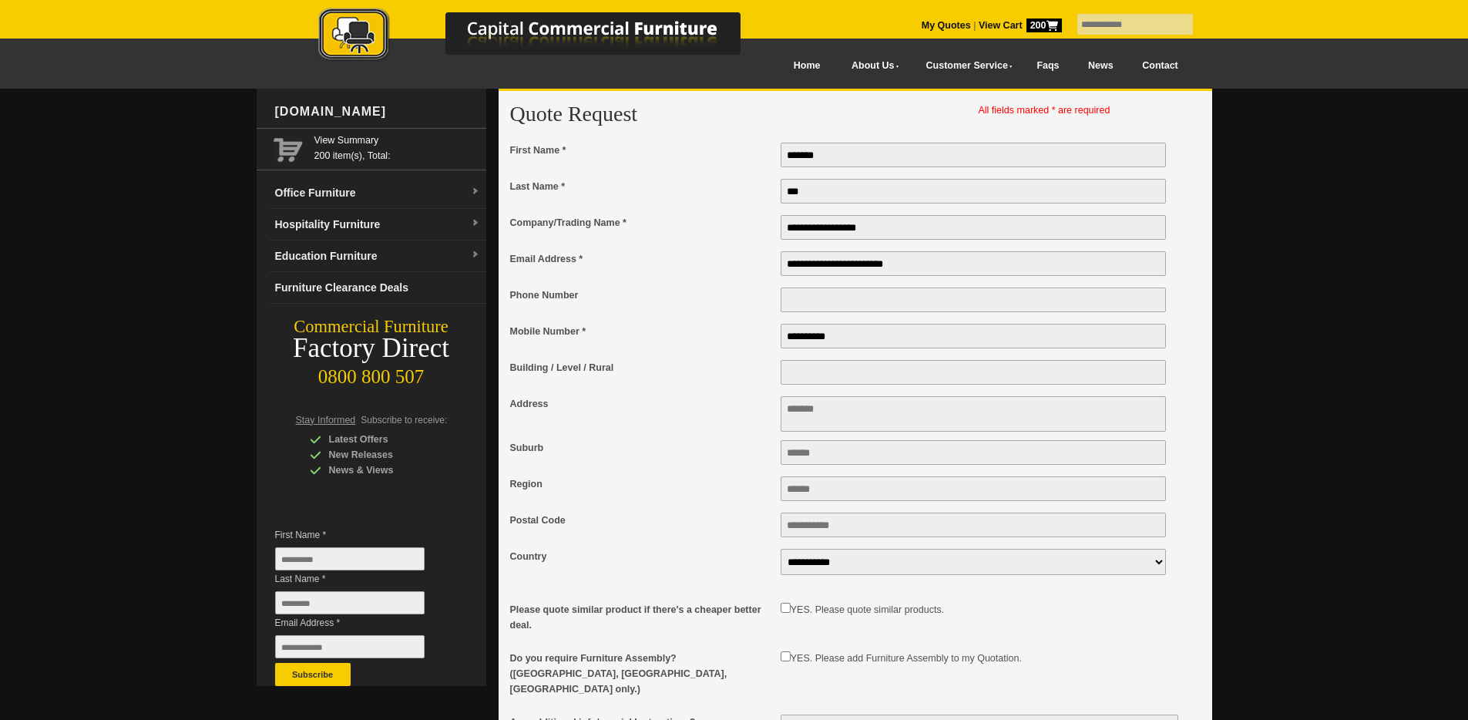
click at [828, 429] on textarea "Address" at bounding box center [974, 413] width 386 height 35
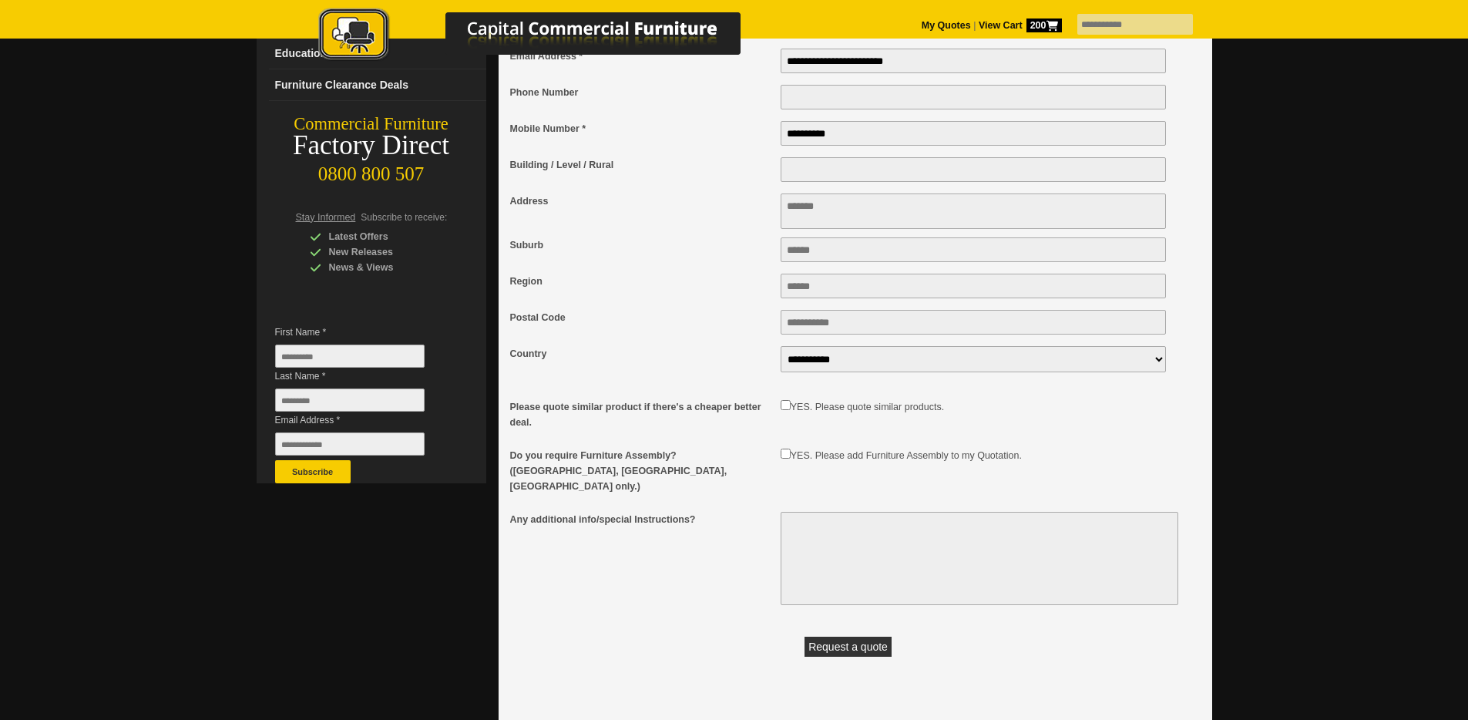
scroll to position [217, 0]
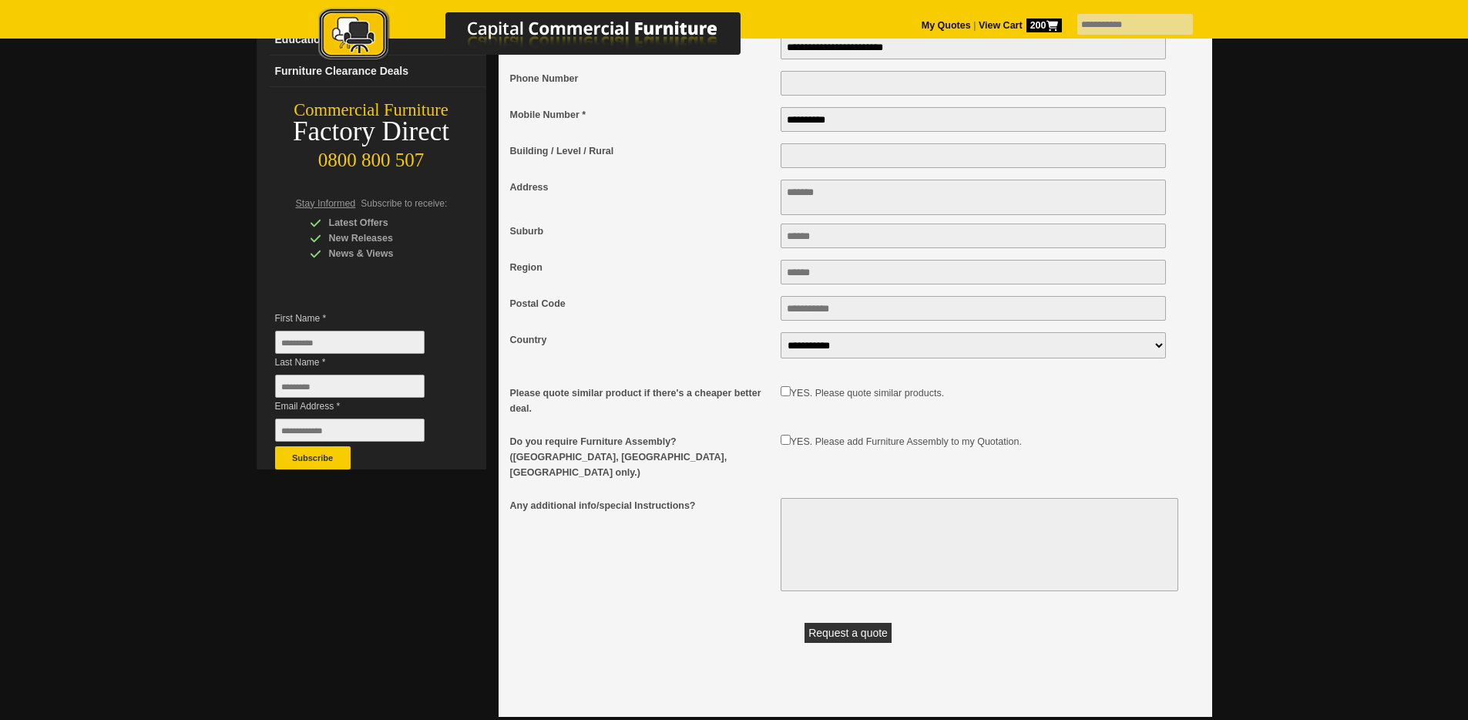
click at [876, 559] on textarea "Any additional info/special Instructions?" at bounding box center [980, 544] width 398 height 93
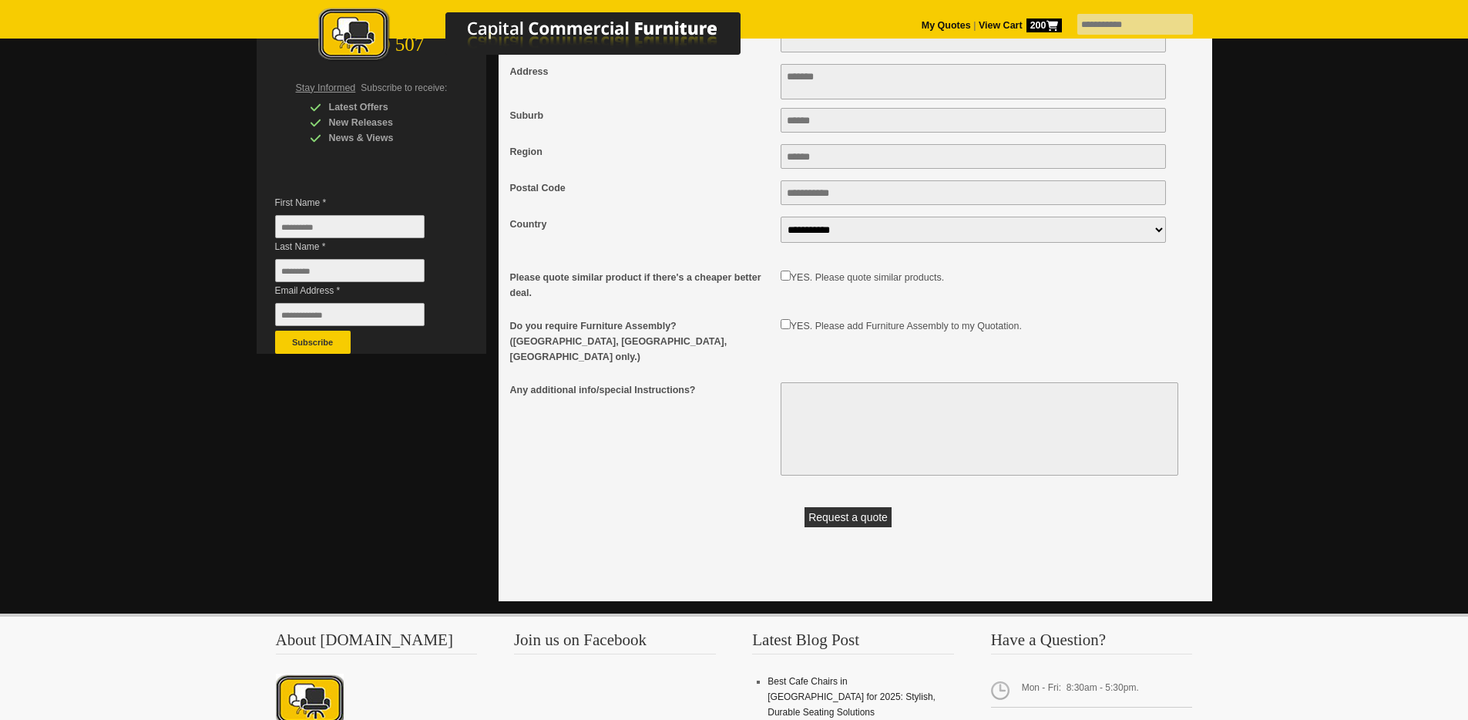
scroll to position [348, 0]
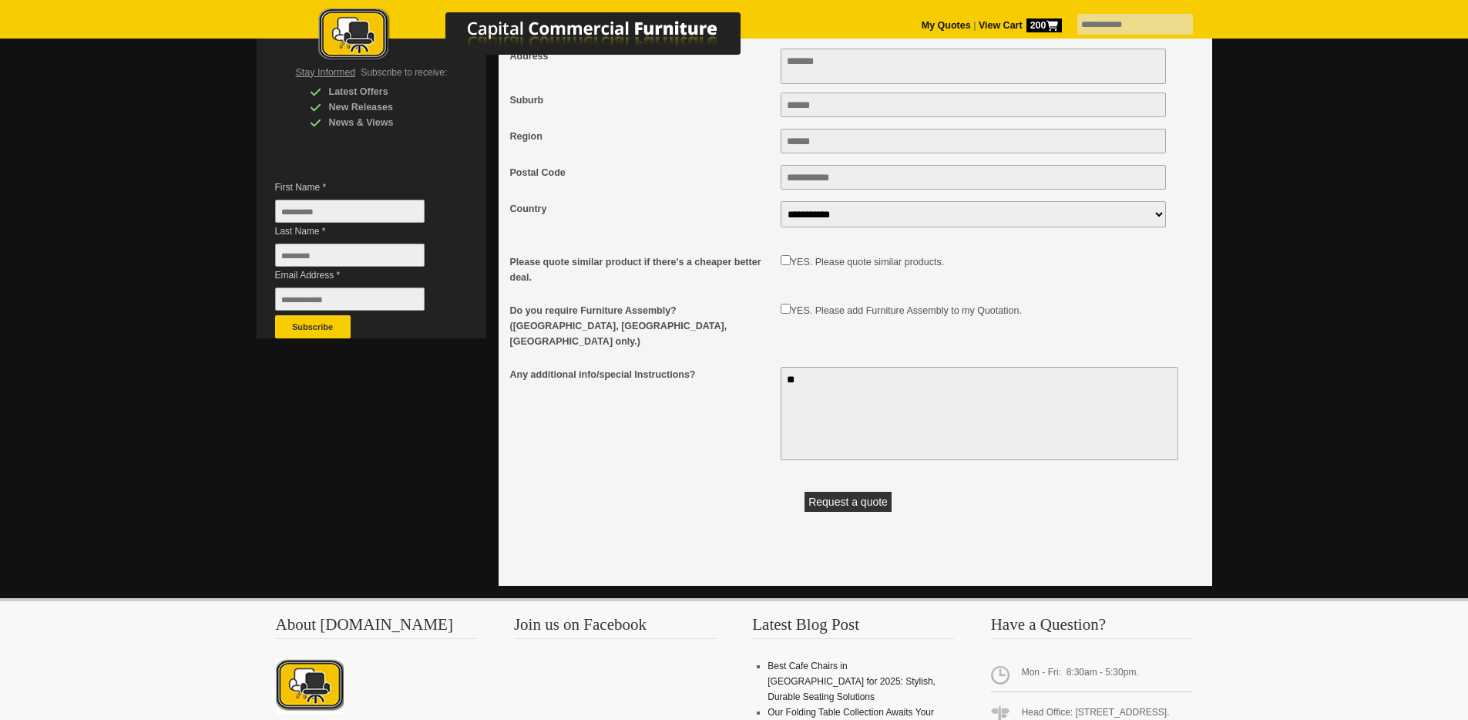
type textarea "*"
click at [847, 492] on button "Request a quote" at bounding box center [847, 502] width 87 height 20
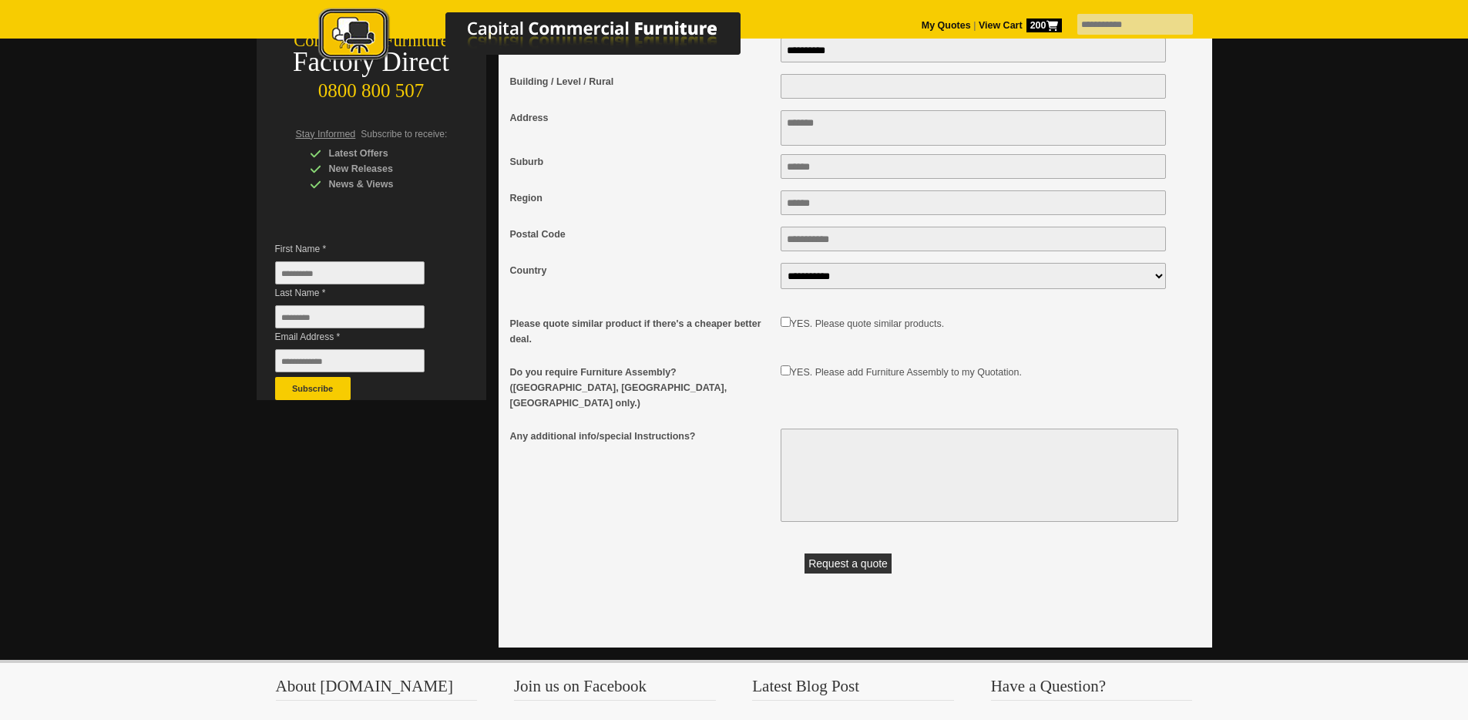
scroll to position [203, 0]
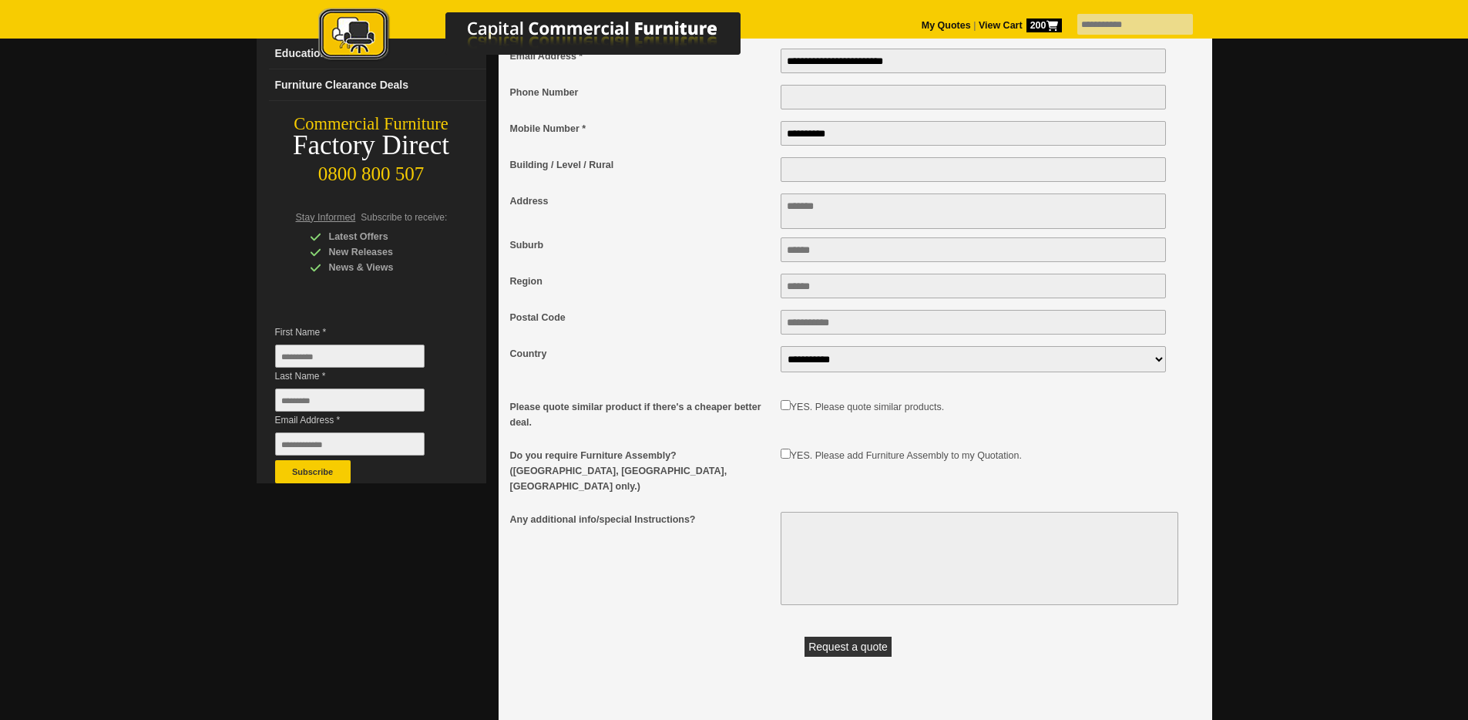
click at [856, 200] on textarea "Address" at bounding box center [974, 210] width 386 height 35
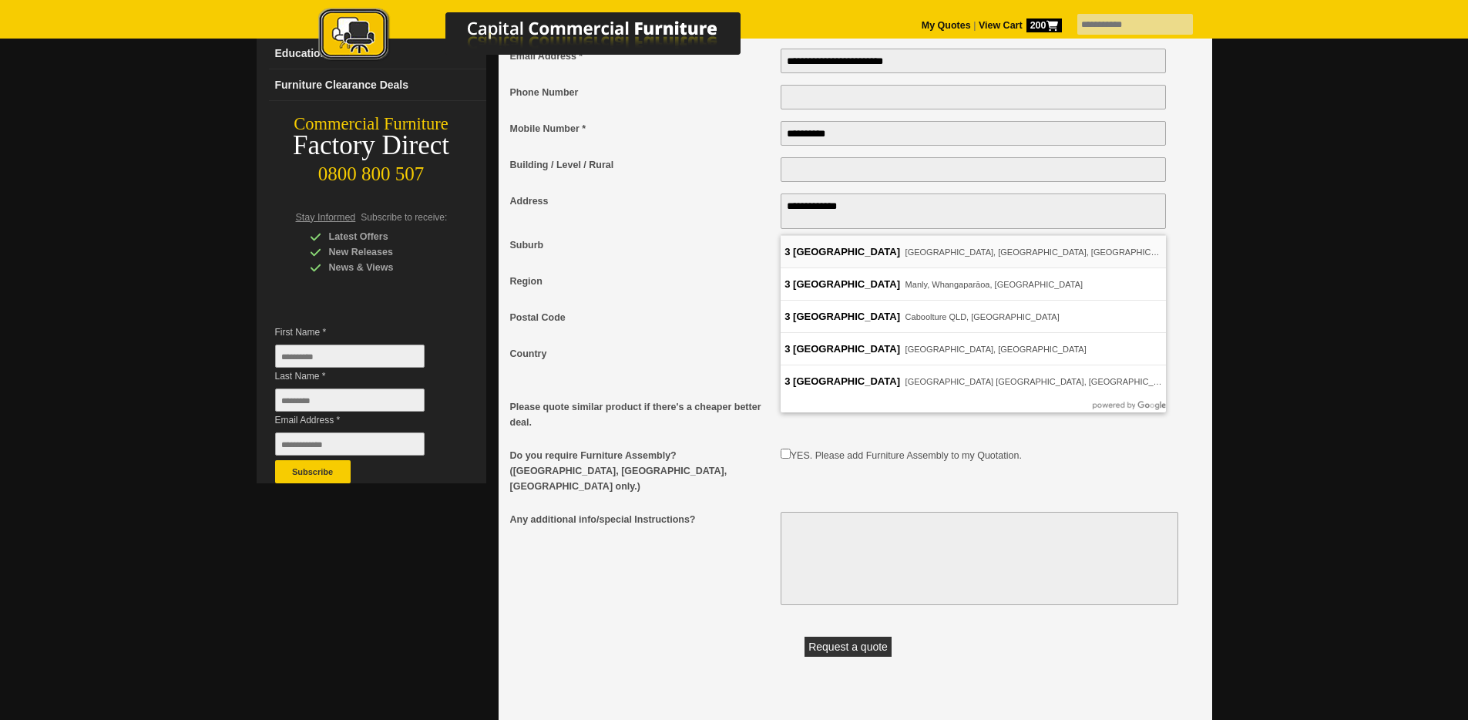
type textarea "**********"
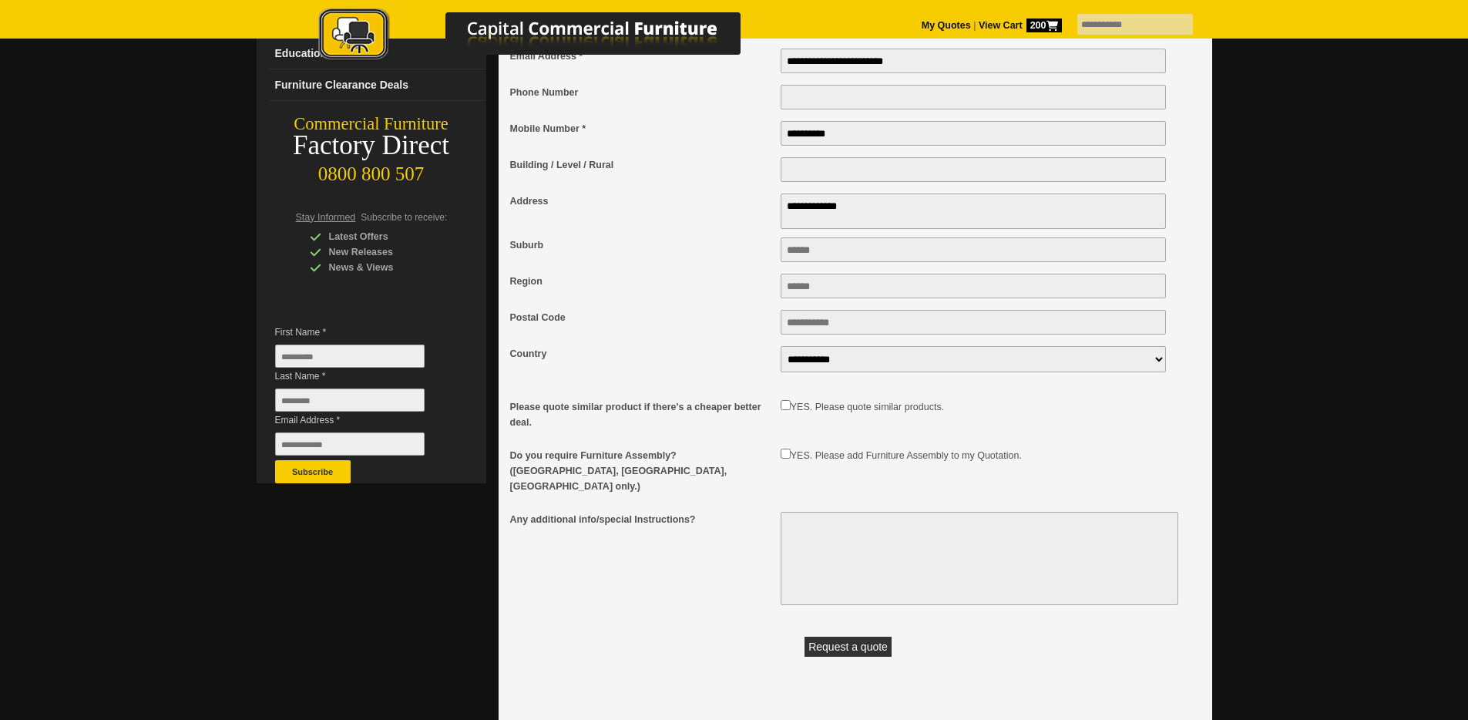
type input "**********"
type input "********"
type input "****"
click at [880, 640] on button "Request a quote" at bounding box center [847, 647] width 87 height 20
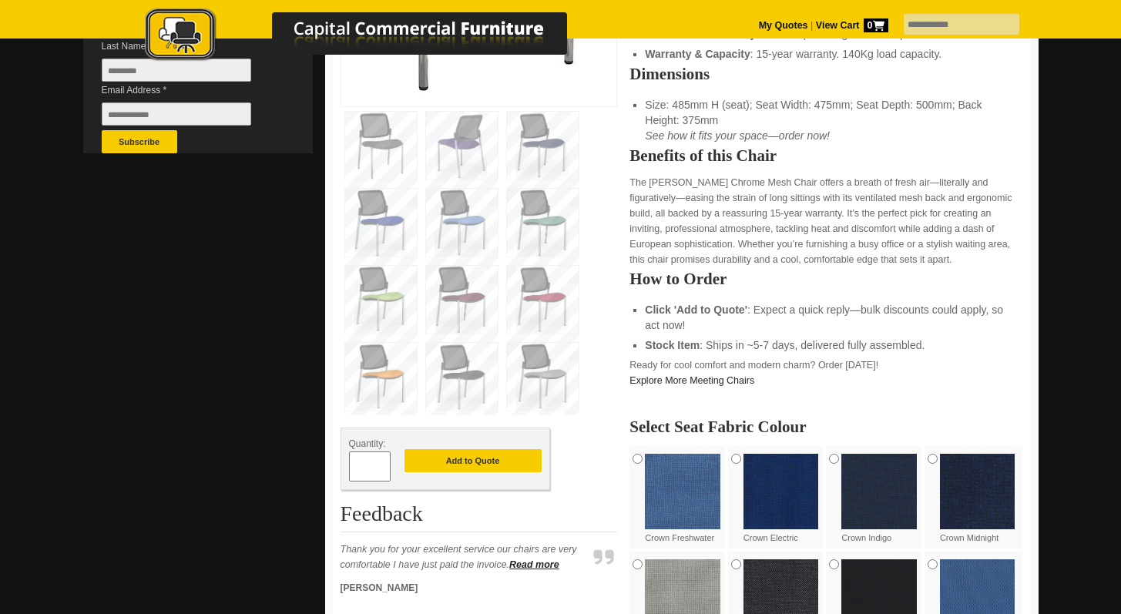
scroll to position [443, 0]
